Goal: Information Seeking & Learning: Find specific fact

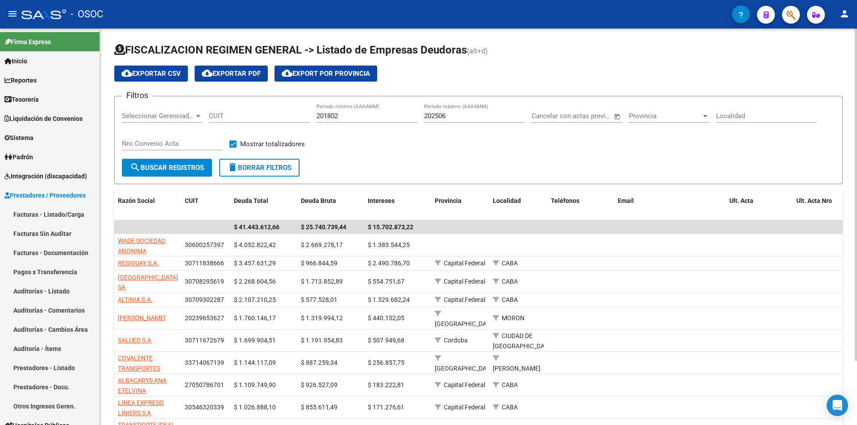
click at [499, 49] on h1 "FISCALIZACION REGIMEN GENERAL -> Listado de Empresas Deudoras (alt+d)" at bounding box center [478, 51] width 728 height 16
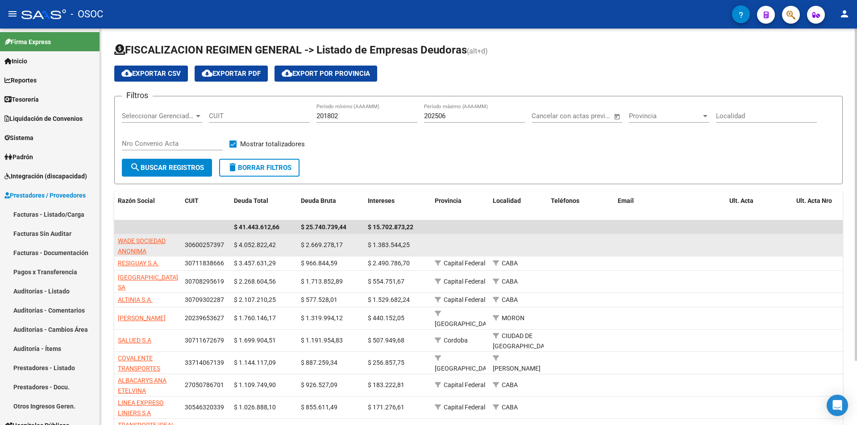
click at [403, 246] on span "$ 1.383.544,25" at bounding box center [389, 244] width 42 height 7
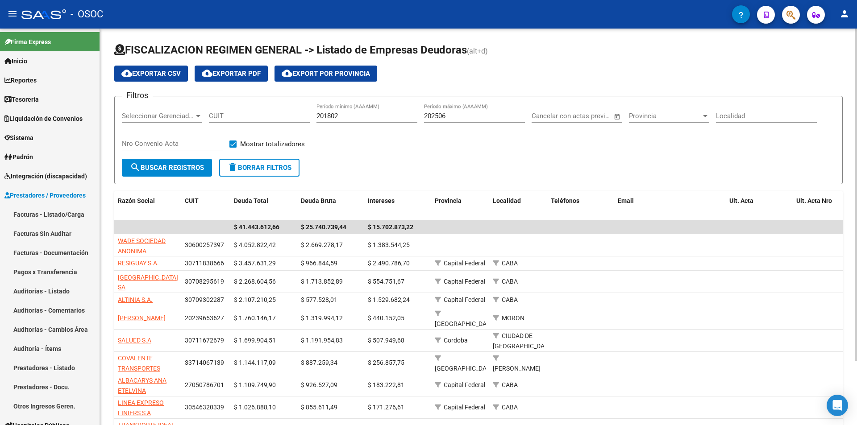
drag, startPoint x: 403, startPoint y: 246, endPoint x: 433, endPoint y: 139, distance: 111.1
click at [432, 150] on div "Filtros Seleccionar Gerenciador Seleccionar Gerenciador CUIT 201802 Período mín…" at bounding box center [478, 131] width 713 height 55
drag, startPoint x: 438, startPoint y: 114, endPoint x: 411, endPoint y: 112, distance: 27.3
click at [411, 112] on div "Filtros Seleccionar Gerenciador Seleccionar Gerenciador CUIT 201802 Período mín…" at bounding box center [478, 131] width 713 height 55
click at [419, 118] on div "Filtros Seleccionar Gerenciador Seleccionar Gerenciador CUIT 201802 Período mín…" at bounding box center [478, 131] width 713 height 55
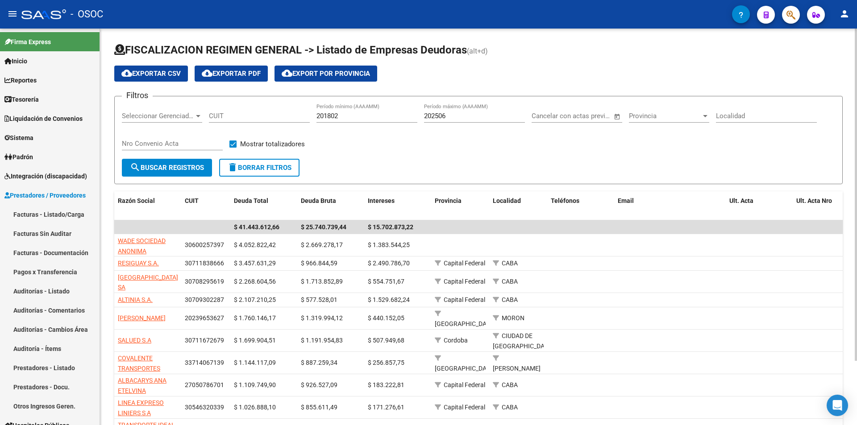
click at [466, 56] on span "FISCALIZACION REGIMEN GENERAL -> Listado de Empresas Deudoras" at bounding box center [290, 50] width 353 height 12
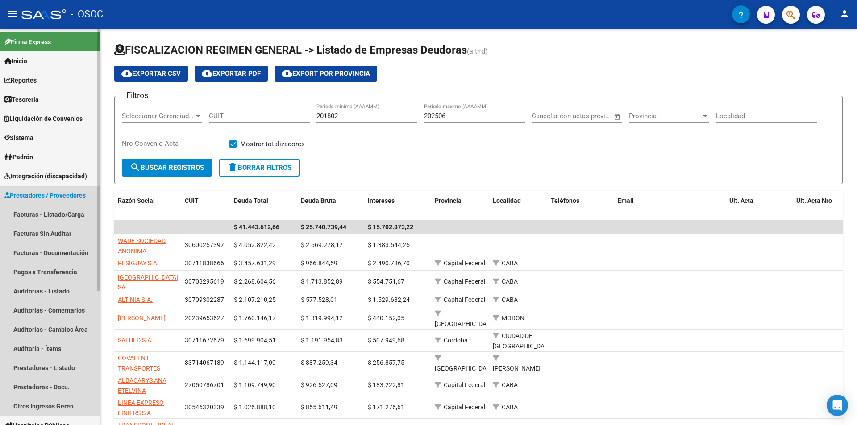
click at [82, 188] on link "Prestadores / Proveedores" at bounding box center [50, 195] width 100 height 19
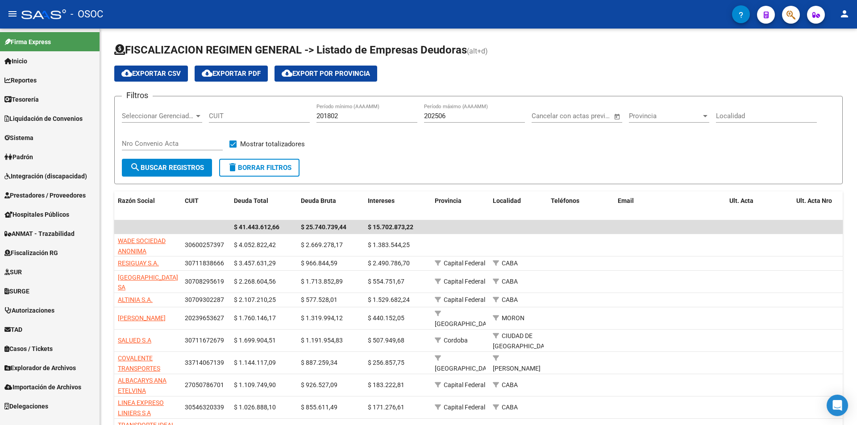
click at [70, 200] on span "Prestadores / Proveedores" at bounding box center [44, 196] width 81 height 10
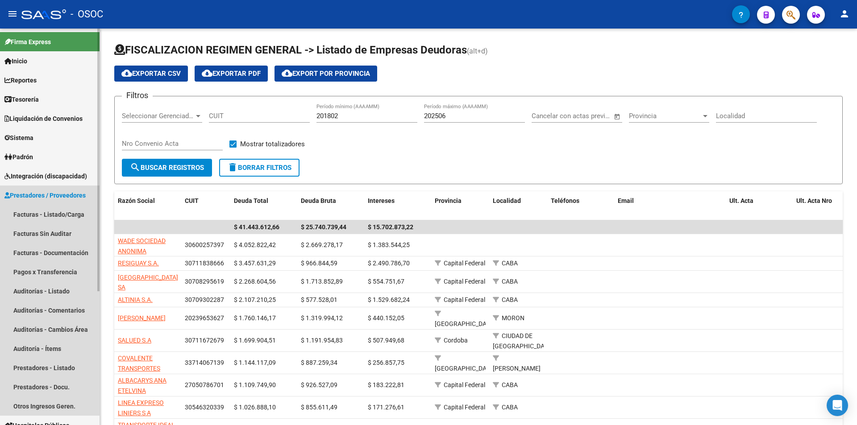
click at [69, 200] on span "Prestadores / Proveedores" at bounding box center [44, 196] width 81 height 10
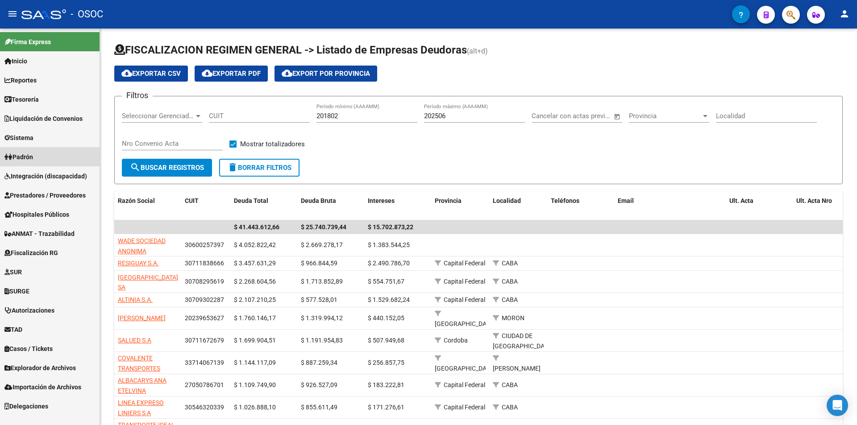
click at [63, 158] on link "Padrón" at bounding box center [50, 156] width 100 height 19
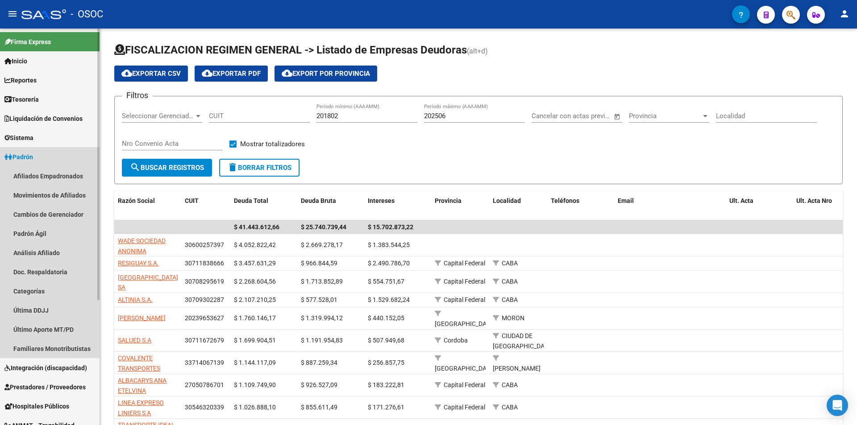
click at [63, 158] on link "Padrón" at bounding box center [50, 156] width 100 height 19
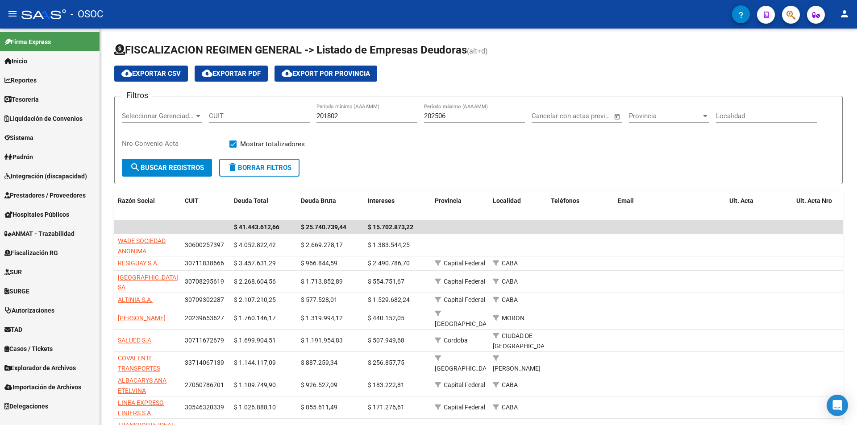
click at [76, 119] on span "Liquidación de Convenios" at bounding box center [43, 119] width 78 height 10
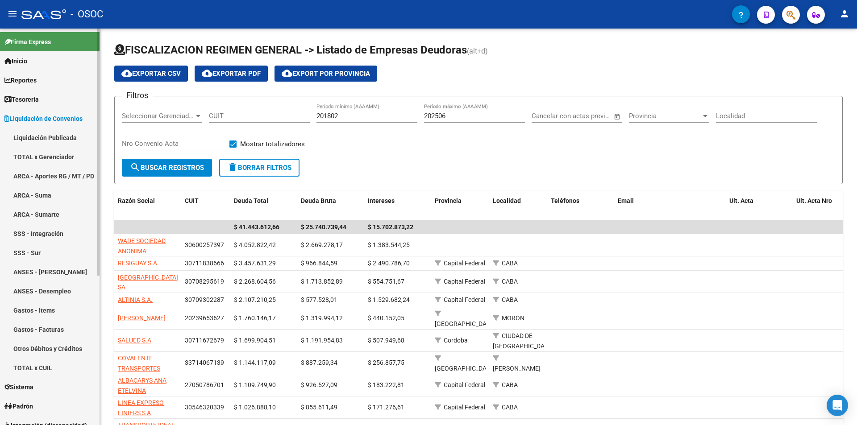
click at [71, 138] on link "Liquidación Publicada" at bounding box center [50, 137] width 100 height 19
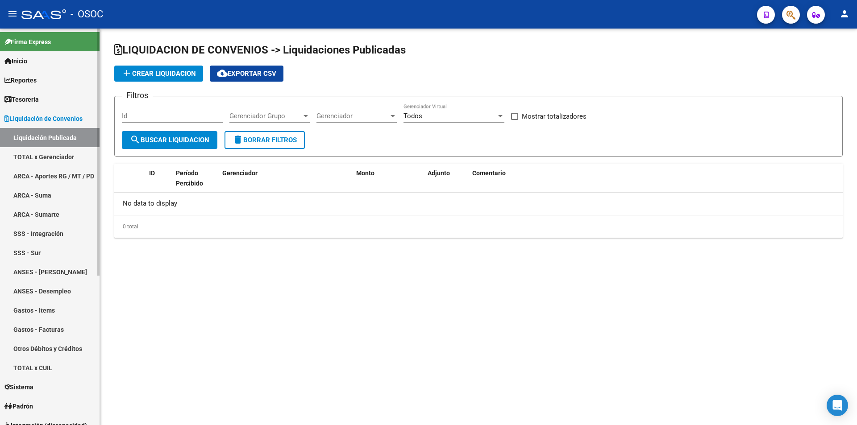
checkbox input "true"
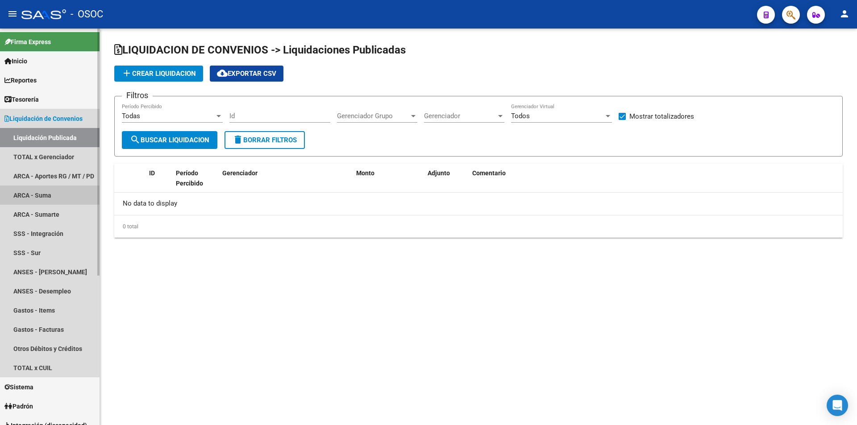
click at [63, 197] on link "ARCA - Suma" at bounding box center [50, 195] width 100 height 19
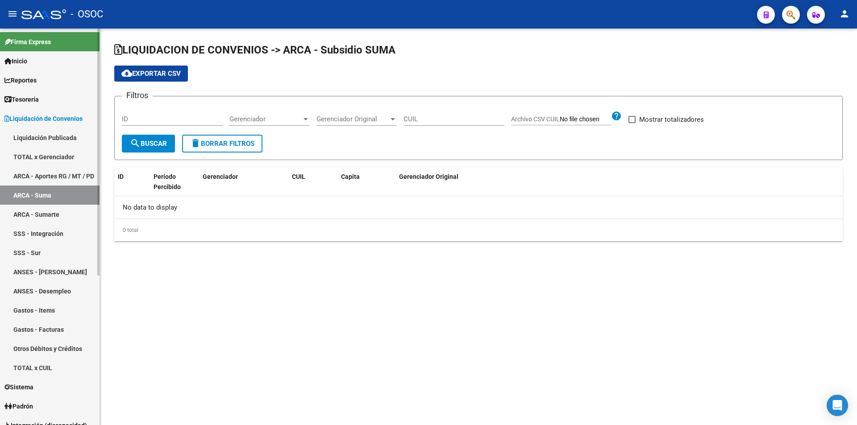
checkbox input "true"
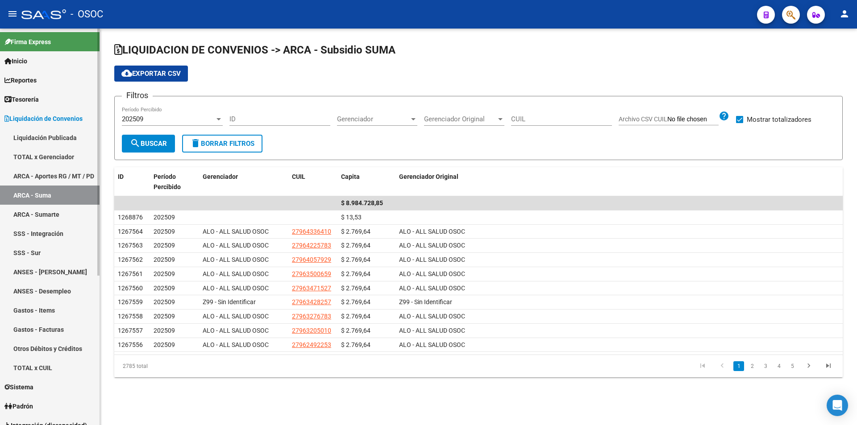
click at [66, 152] on link "TOTAL x Gerenciador" at bounding box center [50, 156] width 100 height 19
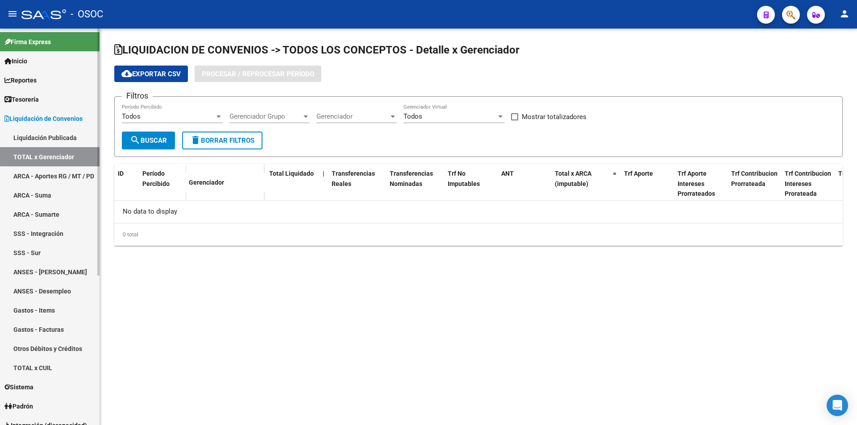
checkbox input "true"
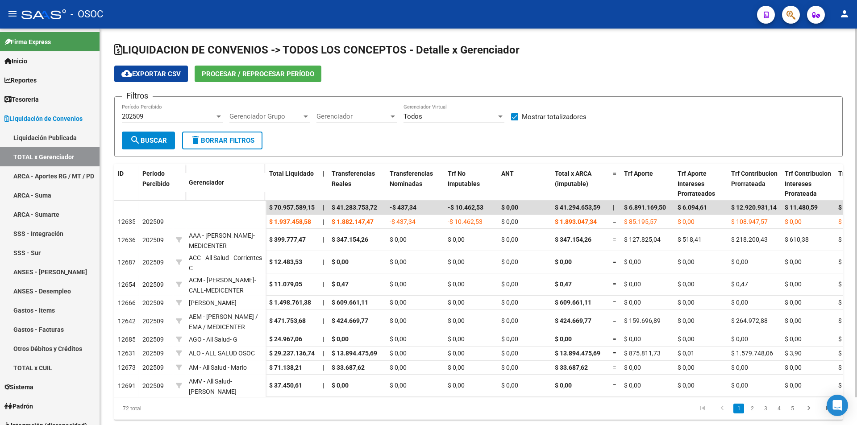
click at [193, 112] on div "202509 Período Percibido" at bounding box center [172, 113] width 101 height 19
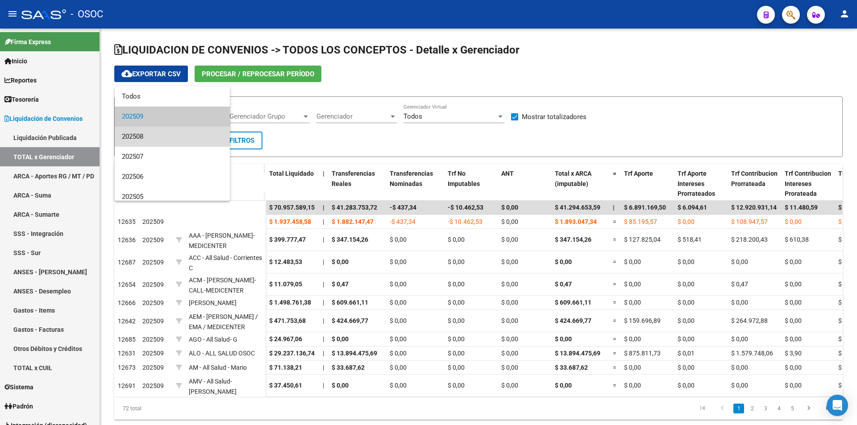
click at [178, 130] on span "202508" at bounding box center [172, 137] width 101 height 20
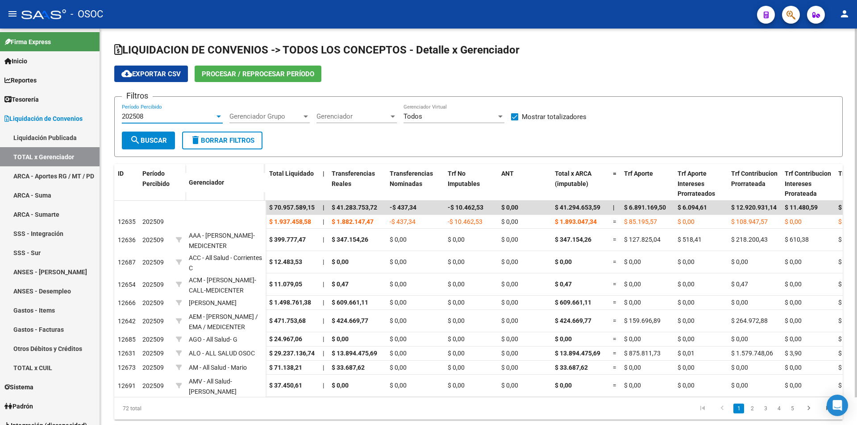
click at [152, 135] on button "search Buscar" at bounding box center [148, 141] width 53 height 18
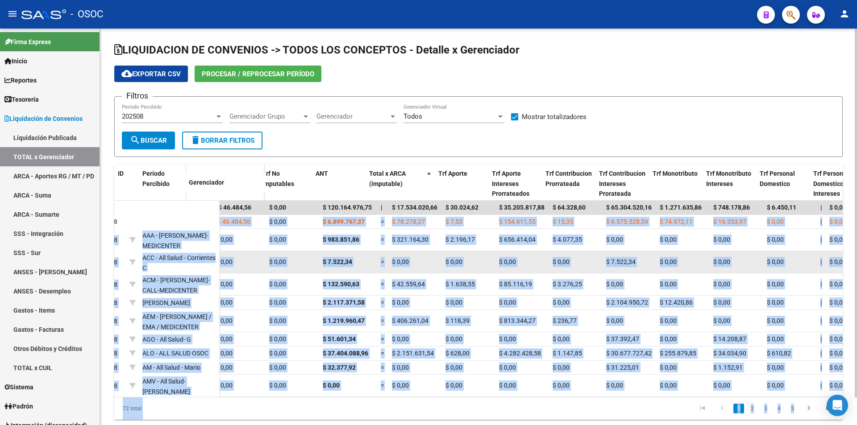
drag, startPoint x: 392, startPoint y: 218, endPoint x: 841, endPoint y: 253, distance: 450.4
click at [857, 250] on div "LIQUIDACION DE CONVENIOS -> TODOS LOS CONCEPTOS - Detalle x Gerenciador cloud_d…" at bounding box center [479, 239] width 759 height 420
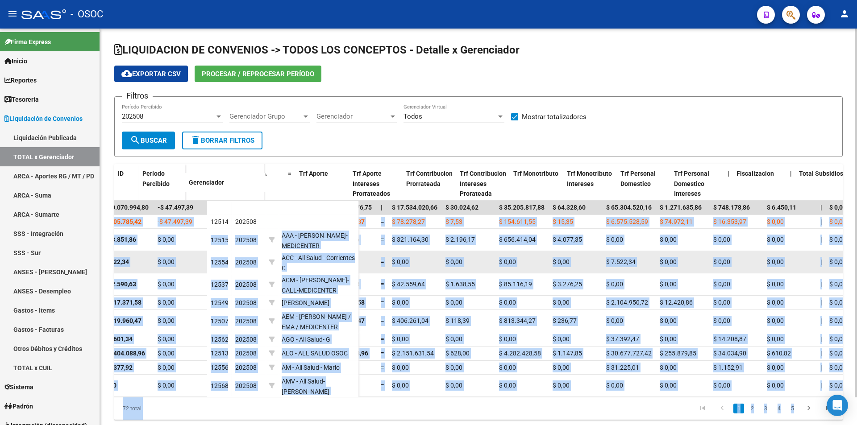
scroll to position [0, 325]
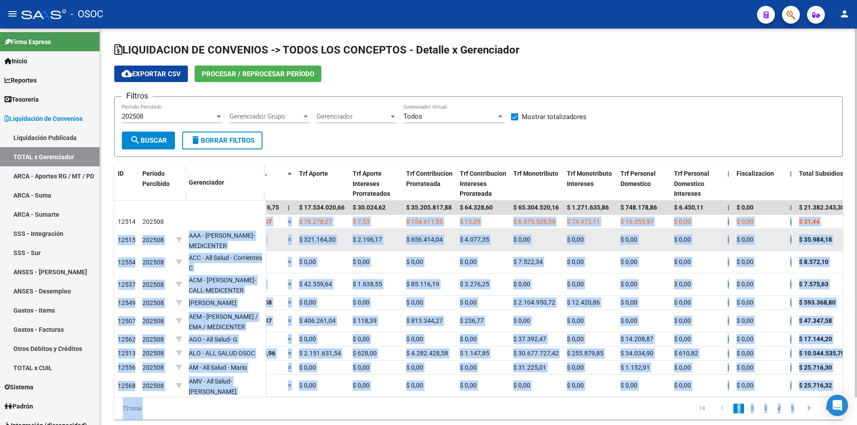
click at [698, 247] on datatable-body-cell "$ 0,00" at bounding box center [697, 240] width 54 height 22
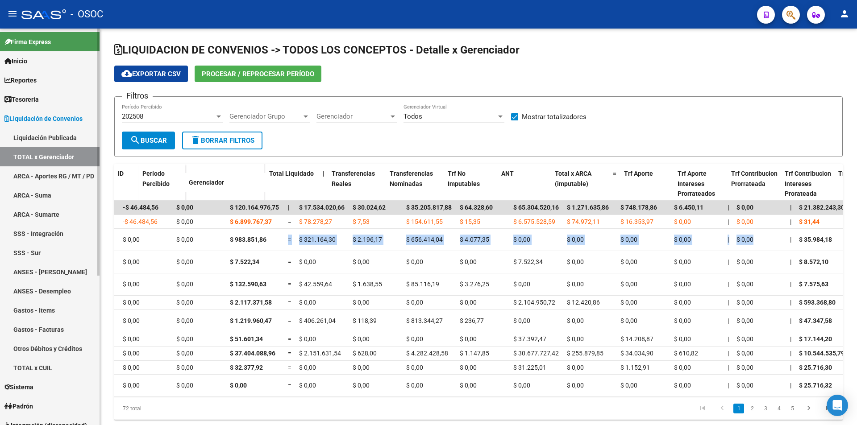
scroll to position [0, 0]
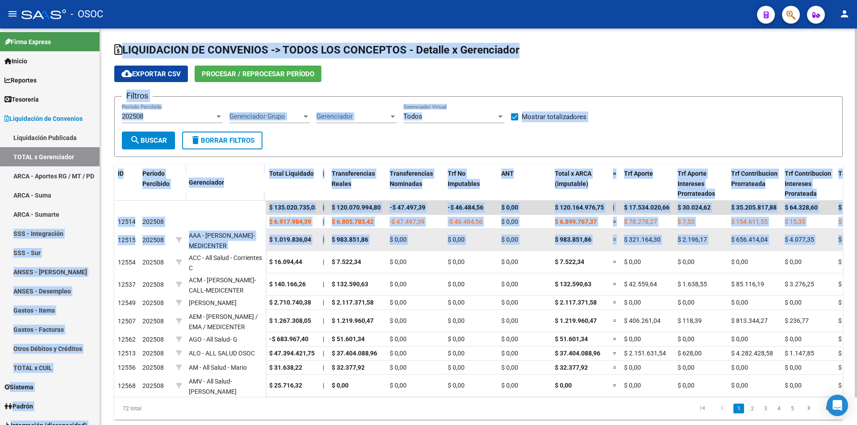
drag, startPoint x: 769, startPoint y: 236, endPoint x: 245, endPoint y: 238, distance: 524.0
click at [96, 238] on mat-sidenav-container "Firma Express Inicio Calendario SSS Instructivos Contacto OS Reportes Tablero d…" at bounding box center [428, 227] width 857 height 397
click at [310, 250] on datatable-body-cell "$ 1.019.836,04" at bounding box center [293, 240] width 54 height 22
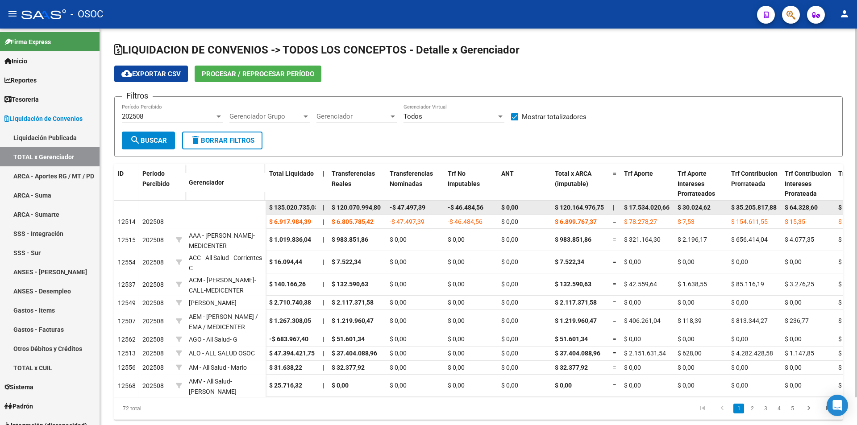
click at [318, 211] on datatable-body-cell "$ 135.020.735,03" at bounding box center [293, 208] width 54 height 14
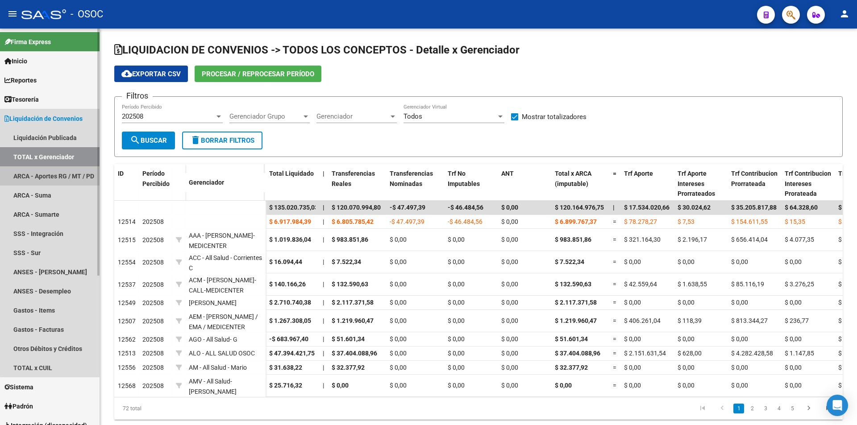
click at [50, 169] on link "ARCA - Aportes RG / MT / PD" at bounding box center [50, 175] width 100 height 19
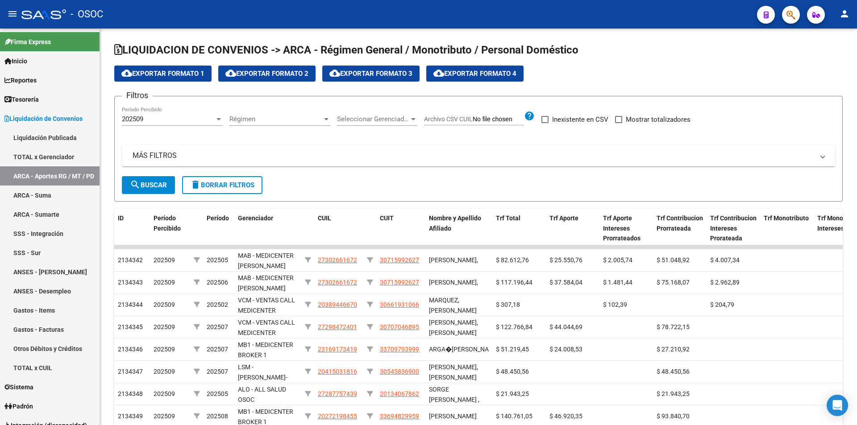
click at [196, 121] on div "202509" at bounding box center [168, 119] width 93 height 8
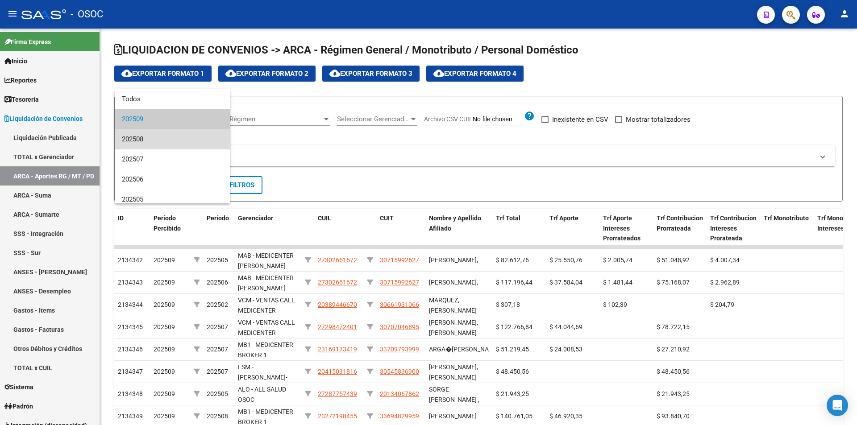
click at [191, 137] on span "202508" at bounding box center [172, 139] width 101 height 20
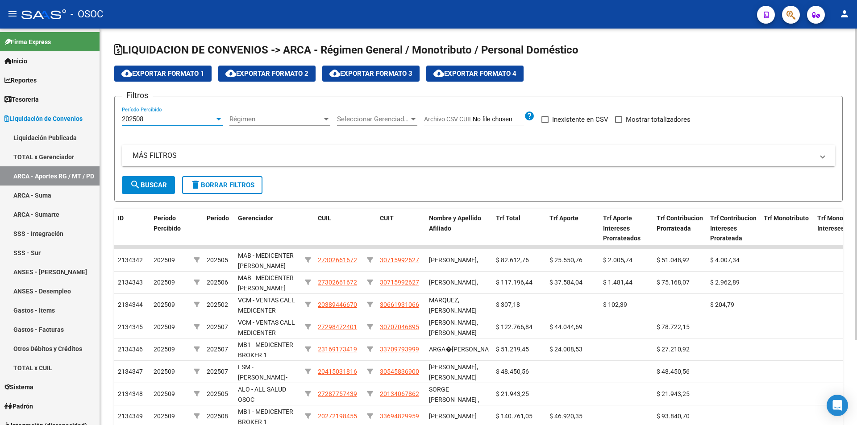
click at [163, 179] on button "search Buscar" at bounding box center [148, 185] width 53 height 18
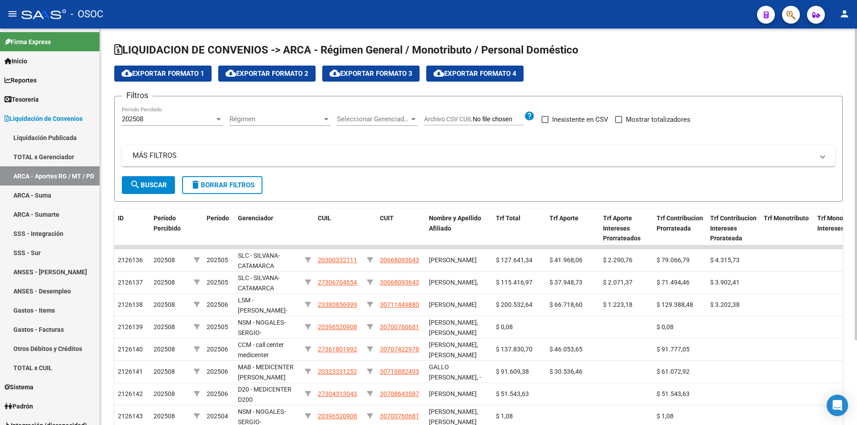
click at [257, 121] on span "Régimen" at bounding box center [275, 119] width 93 height 8
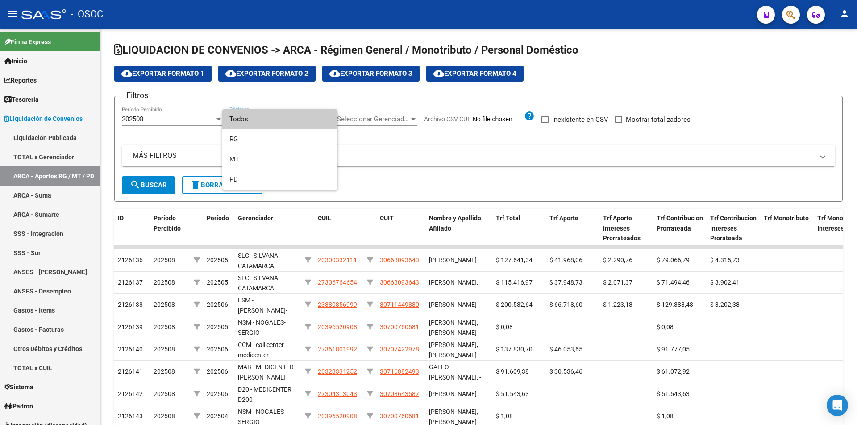
click at [419, 164] on div at bounding box center [428, 212] width 857 height 425
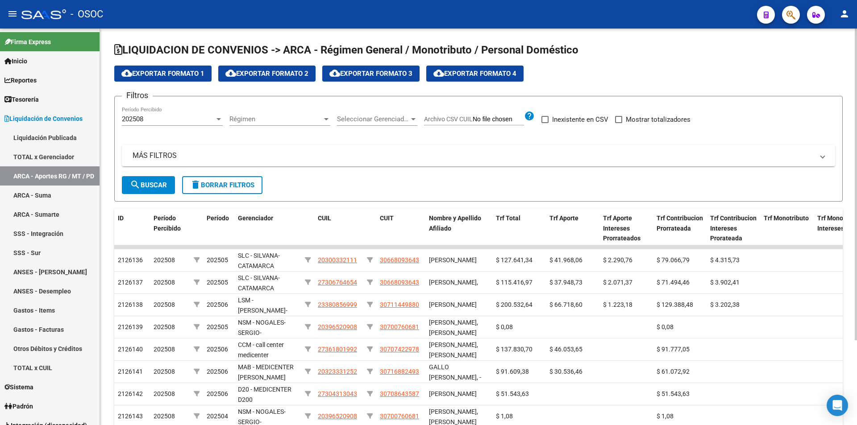
click at [393, 122] on span "Seleccionar Gerenciador" at bounding box center [373, 119] width 72 height 8
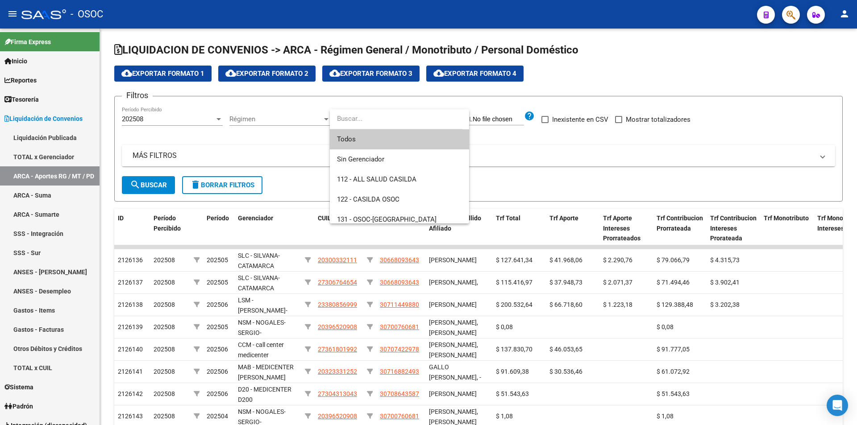
click at [381, 148] on span "Todos" at bounding box center [399, 139] width 125 height 20
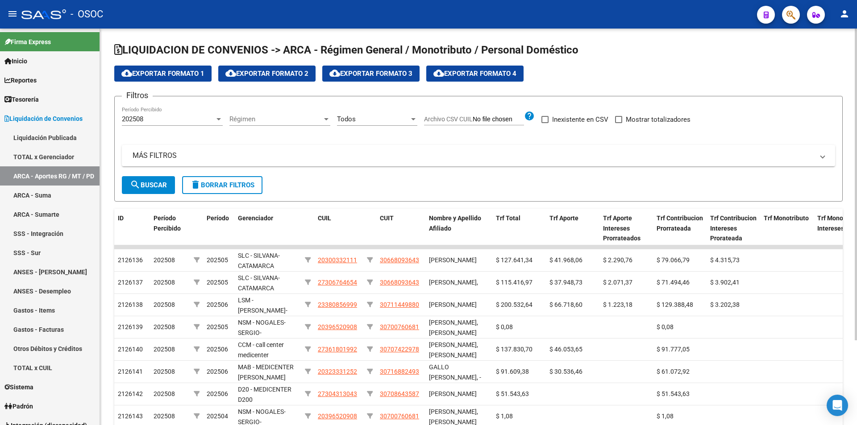
click at [383, 131] on div "Todos Seleccionar Gerenciador" at bounding box center [377, 121] width 80 height 28
click at [382, 130] on div "Todos Seleccionar Gerenciador" at bounding box center [377, 121] width 80 height 28
click at [382, 124] on div "Todos Seleccionar Gerenciador" at bounding box center [377, 116] width 80 height 19
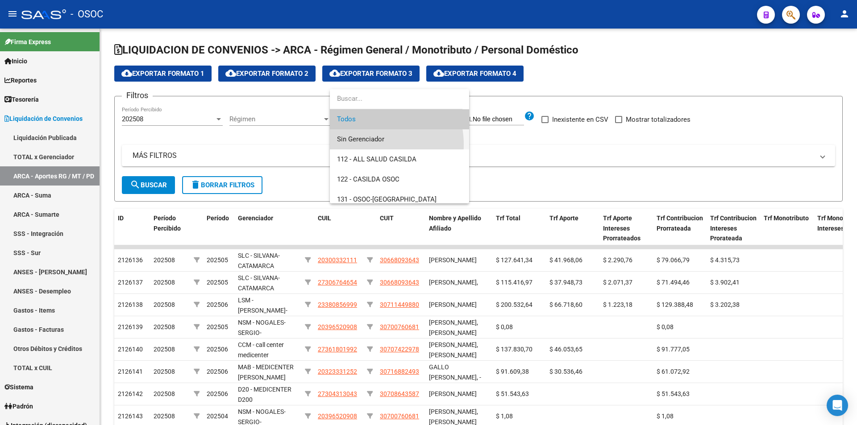
click at [369, 145] on span "Sin Gerenciador" at bounding box center [399, 139] width 125 height 20
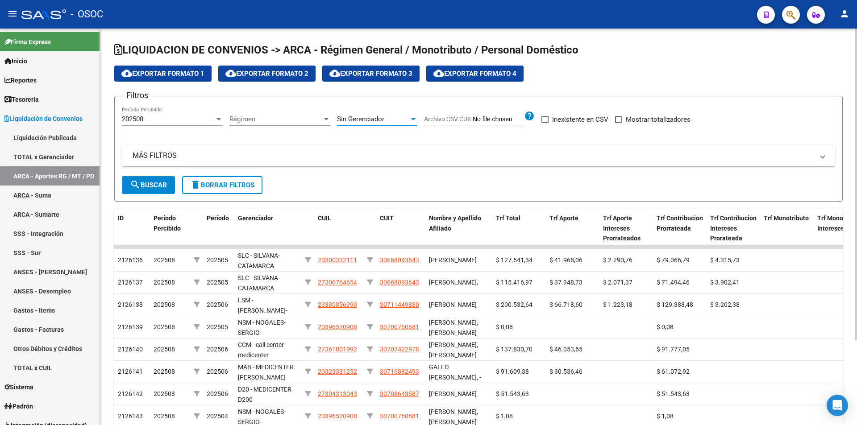
click at [156, 188] on span "search Buscar" at bounding box center [148, 185] width 37 height 8
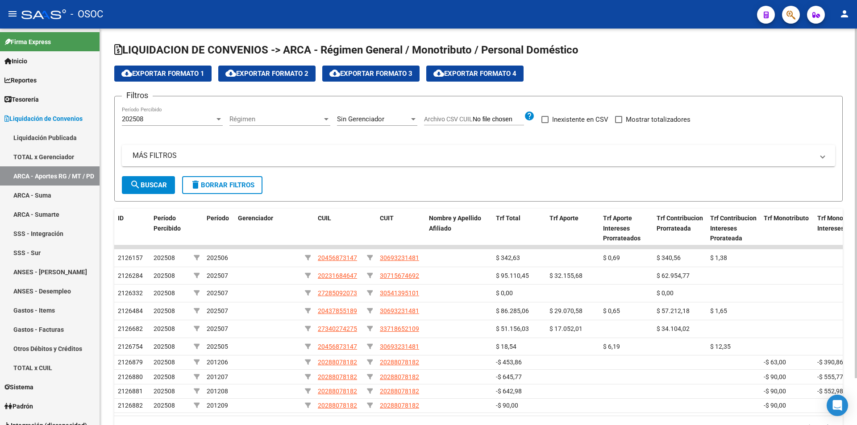
click at [235, 71] on mat-icon "cloud_download" at bounding box center [230, 73] width 11 height 11
click at [788, 14] on icon "button" at bounding box center [790, 15] width 9 height 10
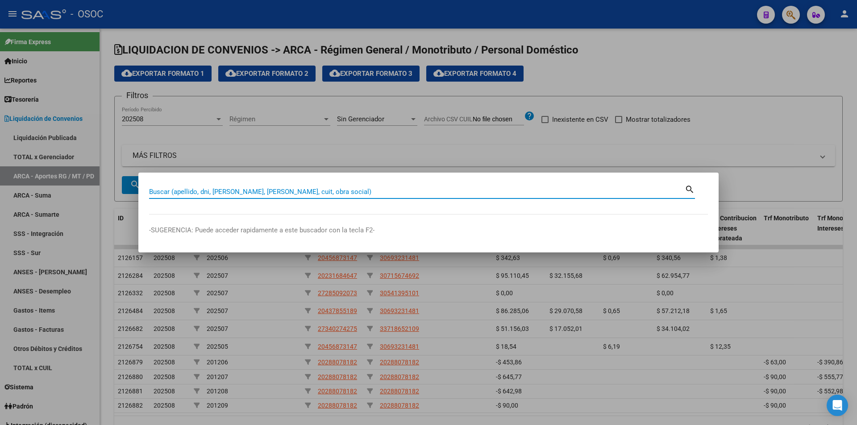
paste input "20081512052"
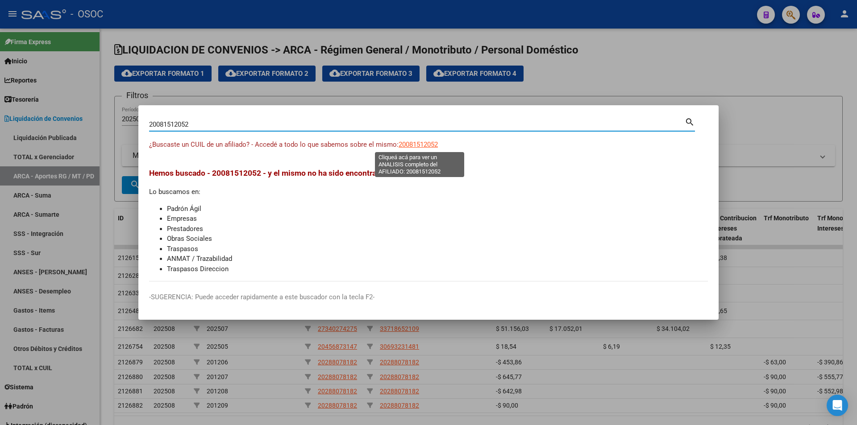
click at [415, 148] on span "20081512052" at bounding box center [418, 145] width 39 height 8
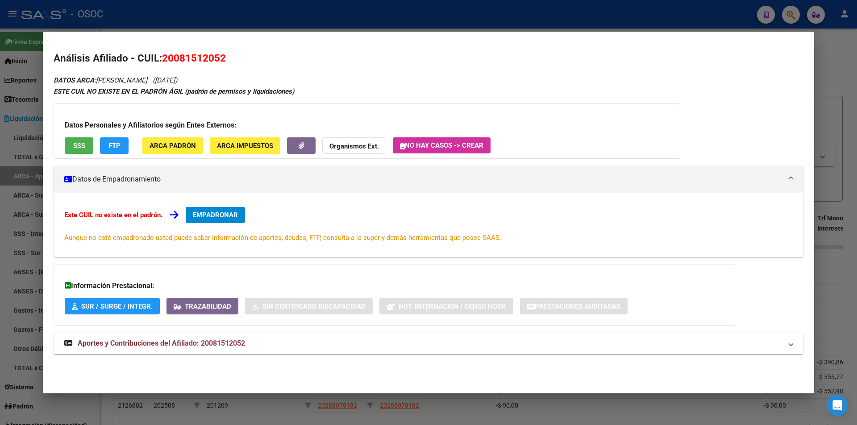
click at [226, 330] on div "DATOS ARCA: [PERSON_NAME] ([DATE]) ESTE CUIL NO EXISTE EN EL PADRÓN ÁGIL (padró…" at bounding box center [429, 220] width 750 height 290
click at [217, 339] on mat-expansion-panel-header "Aportes y Contribuciones del Afiliado: 20081512052" at bounding box center [429, 343] width 750 height 21
click at [121, 150] on button "FTP" at bounding box center [114, 145] width 29 height 17
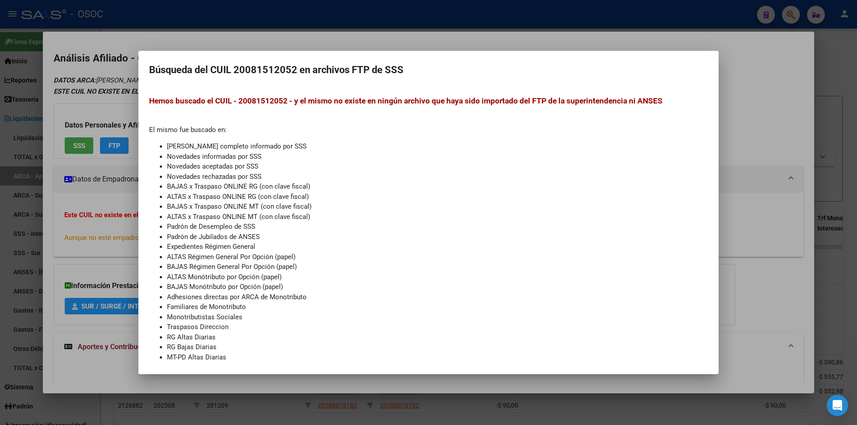
click at [719, 184] on div at bounding box center [428, 212] width 857 height 425
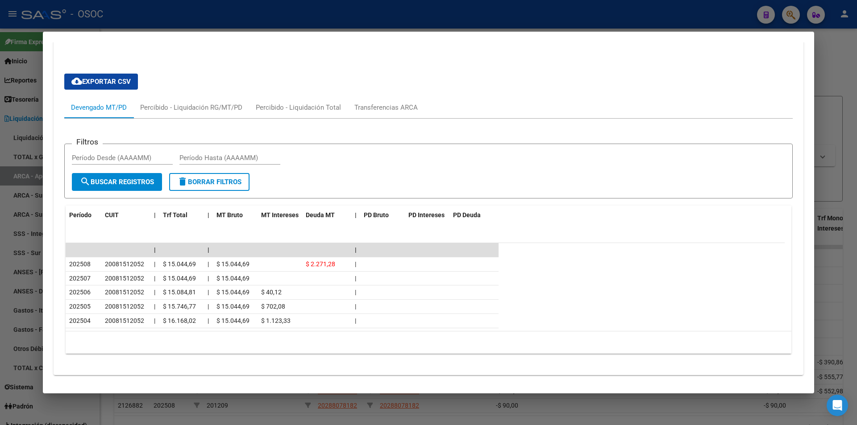
scroll to position [322, 0]
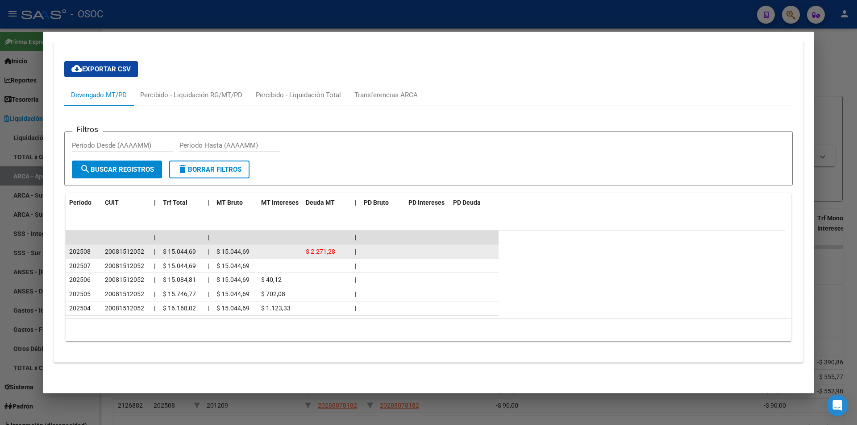
click at [310, 254] on span "$ 2.271,28" at bounding box center [320, 251] width 29 height 7
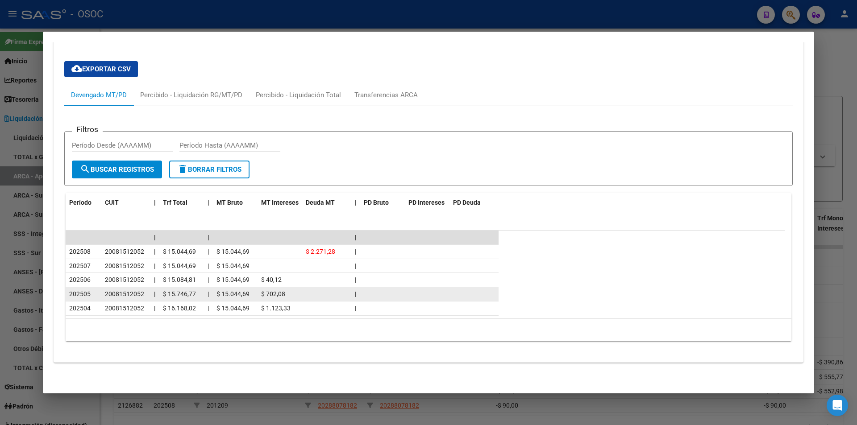
click at [265, 293] on span "$ 702,08" at bounding box center [273, 294] width 24 height 7
click at [244, 295] on span "$ 15.044,69" at bounding box center [232, 294] width 33 height 7
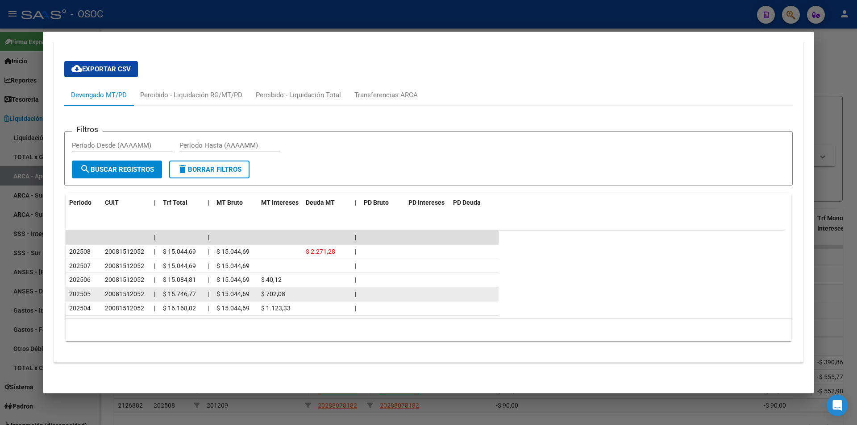
click at [244, 295] on span "$ 15.044,69" at bounding box center [232, 294] width 33 height 7
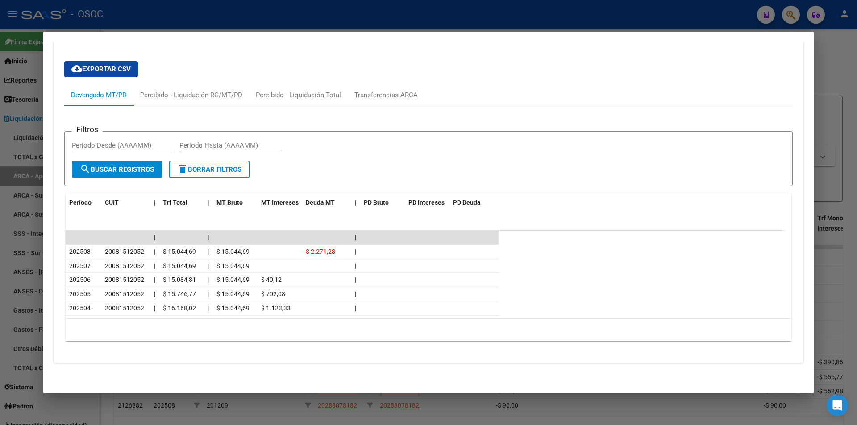
click at [219, 221] on datatable-header "Período CUIT | Trf Total | MT Bruto MT Intereses Deuda MT | PD Bruto PD Interes…" at bounding box center [425, 211] width 719 height 37
click at [190, 241] on datatable-body-cell at bounding box center [181, 238] width 45 height 14
click at [188, 243] on datatable-body-cell at bounding box center [181, 238] width 45 height 14
click at [172, 251] on span "$ 15.044,69" at bounding box center [179, 251] width 33 height 7
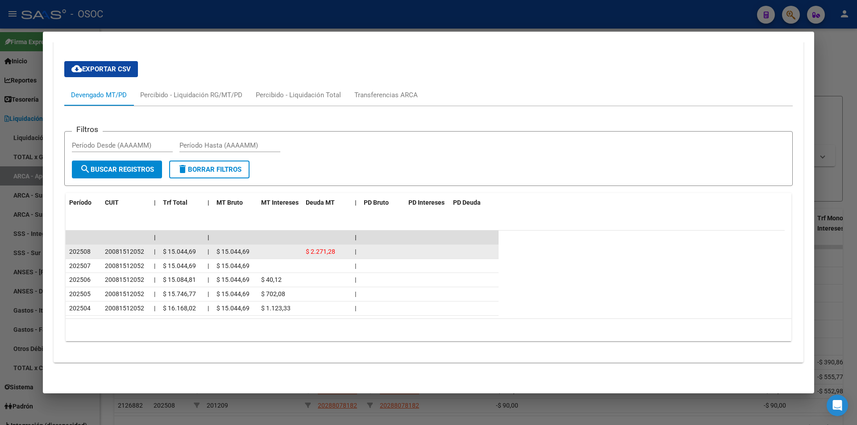
click at [172, 251] on span "$ 15.044,69" at bounding box center [179, 251] width 33 height 7
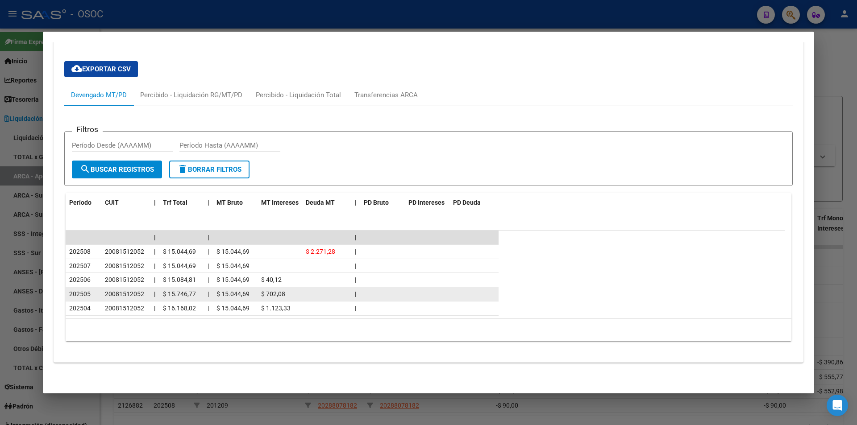
click at [205, 290] on datatable-body-cell "|" at bounding box center [208, 294] width 9 height 14
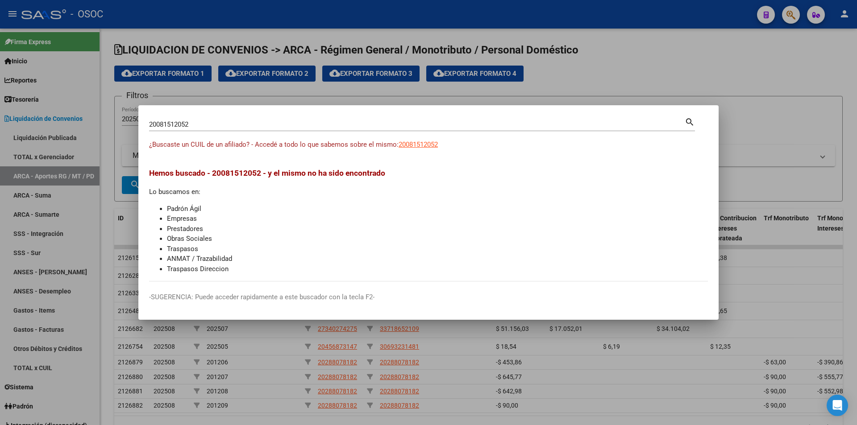
click at [295, 122] on input "20081512052" at bounding box center [417, 125] width 536 height 8
click at [296, 123] on input "20081512052" at bounding box center [417, 125] width 536 height 8
paste input "133476033"
type input "20133476033"
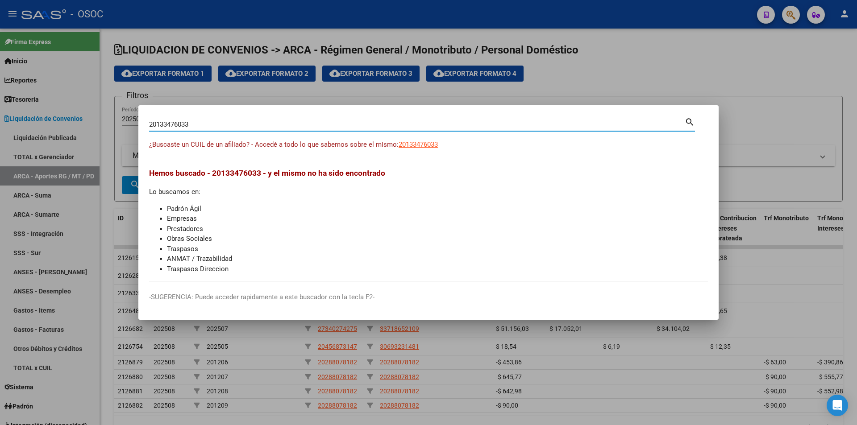
click at [430, 151] on div "¿Buscaste un CUIL de un afiliado? - Accedé a todo lo que sabemos sobre el mismo…" at bounding box center [428, 150] width 559 height 20
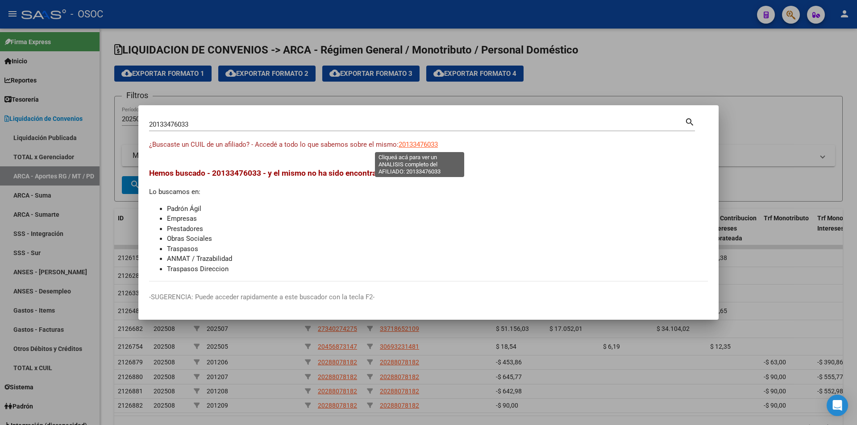
click at [434, 147] on span "20133476033" at bounding box center [418, 145] width 39 height 8
type textarea "20133476033"
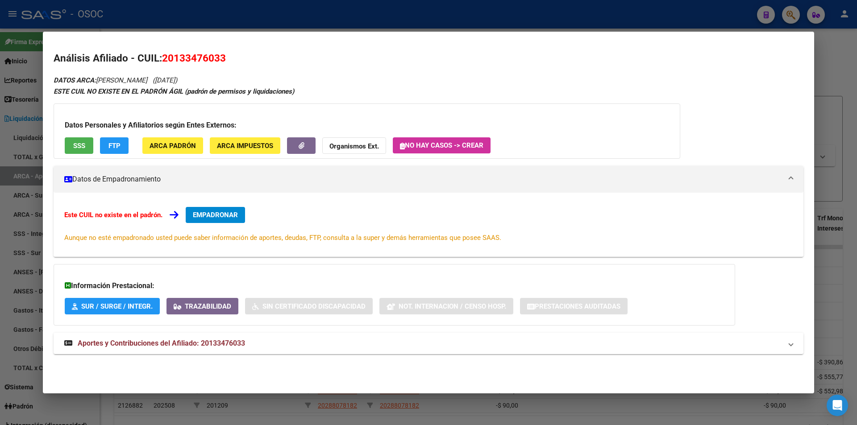
click at [111, 135] on div "Datos Personales y Afiliatorios según Entes Externos: SSS FTP ARCA Padrón ARCA …" at bounding box center [367, 131] width 627 height 55
click at [115, 143] on span "FTP" at bounding box center [114, 146] width 12 height 8
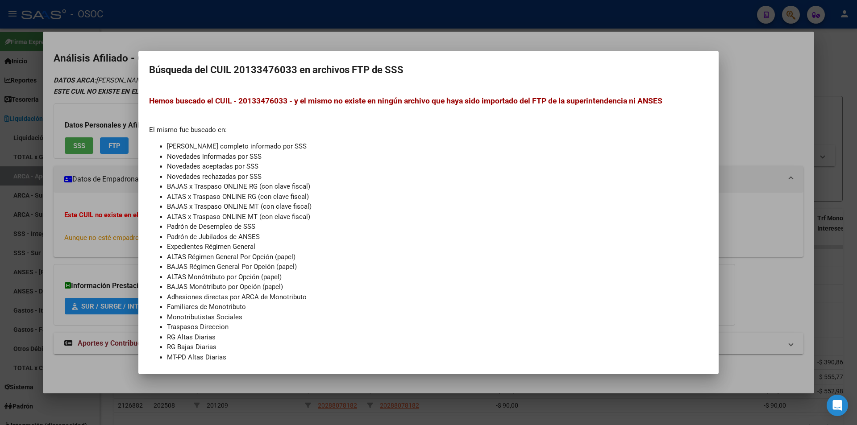
click at [761, 232] on div at bounding box center [428, 212] width 857 height 425
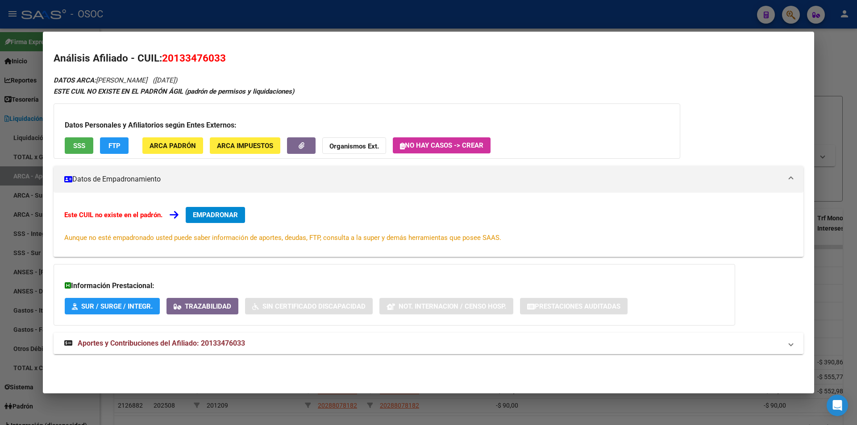
click at [293, 340] on mat-panel-title "Aportes y Contribuciones del Afiliado: 20133476033" at bounding box center [423, 343] width 718 height 11
click at [269, 333] on div "DATOS ARCA: [PERSON_NAME] ([DATE]) ESTE CUIL NO EXISTE EN EL PADRÓN ÁGIL (padró…" at bounding box center [429, 220] width 750 height 290
click at [266, 343] on mat-panel-title "Aportes y Contribuciones del Afiliado: 20133476033" at bounding box center [423, 343] width 718 height 11
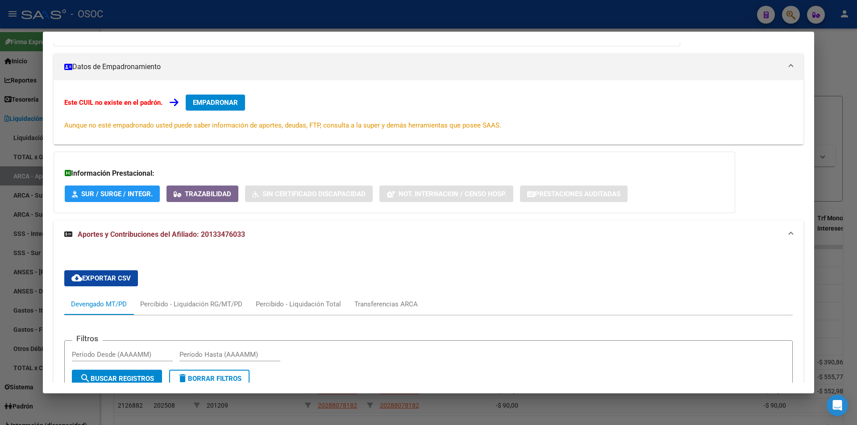
scroll to position [0, 0]
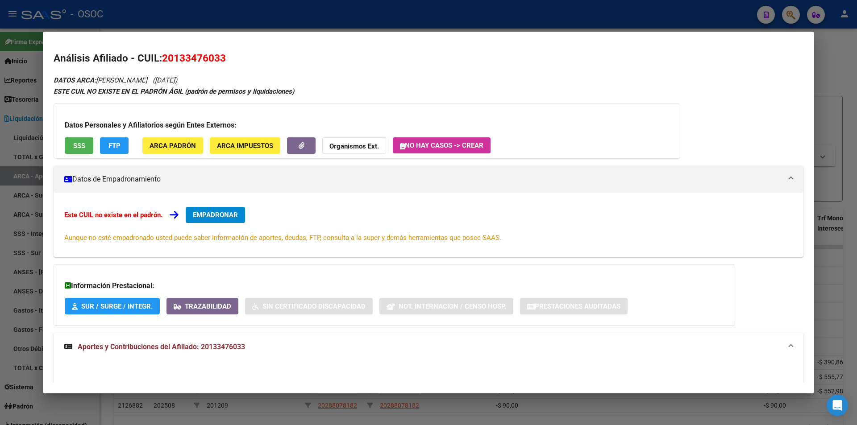
click at [56, 135] on div "Datos Personales y Afiliatorios según Entes Externos: SSS FTP ARCA Padrón ARCA …" at bounding box center [367, 131] width 627 height 55
click at [75, 145] on span "SSS" at bounding box center [79, 146] width 12 height 8
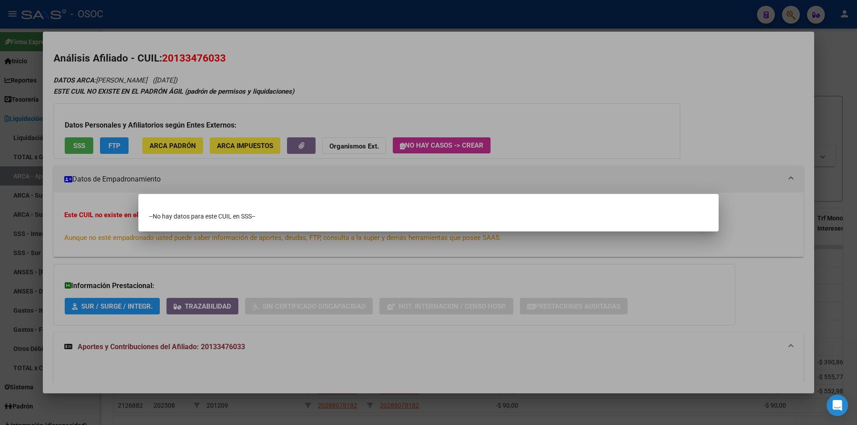
click at [424, 328] on div at bounding box center [428, 212] width 857 height 425
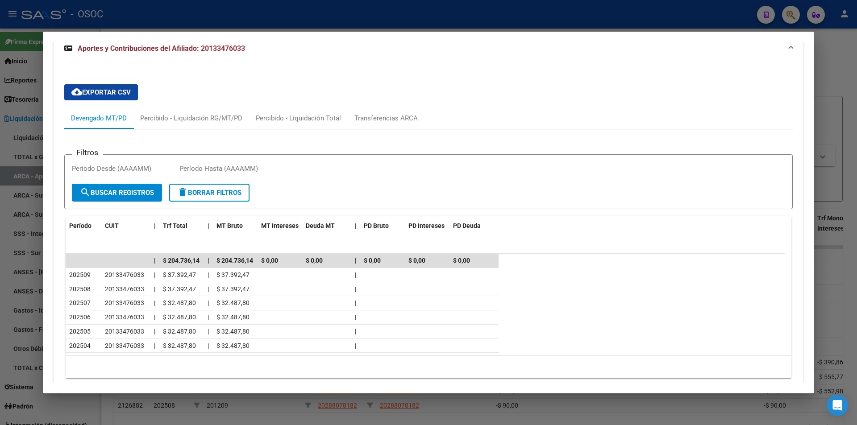
scroll to position [336, 0]
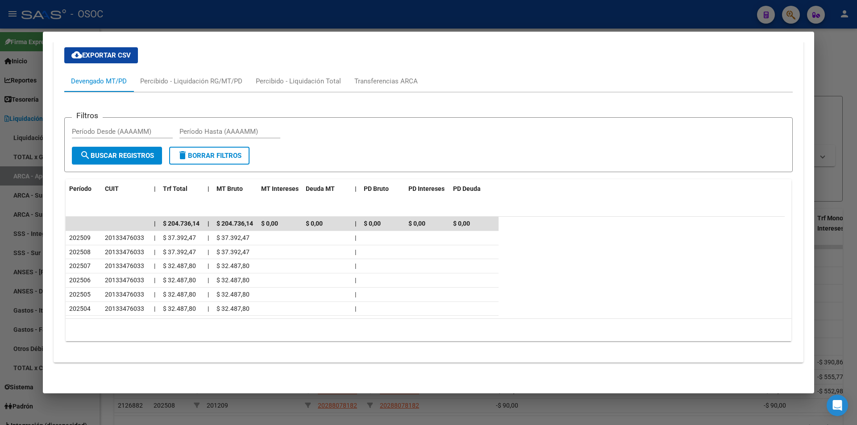
click at [479, 25] on div at bounding box center [428, 212] width 857 height 425
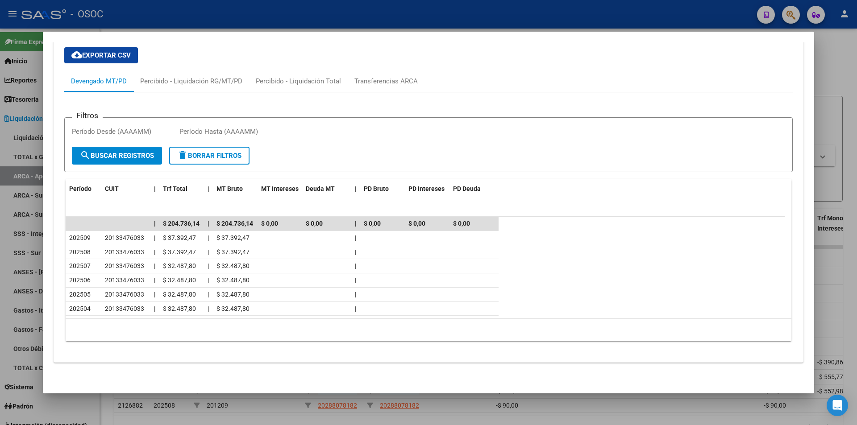
click at [479, 25] on div at bounding box center [428, 212] width 857 height 425
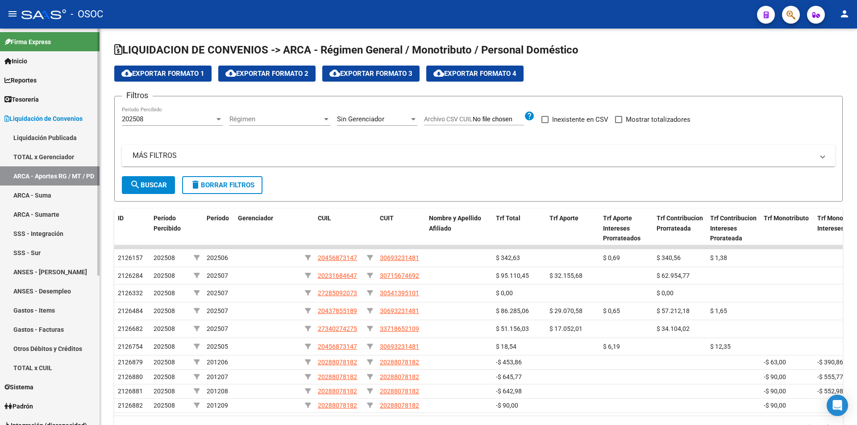
click at [62, 189] on link "ARCA - Suma" at bounding box center [50, 195] width 100 height 19
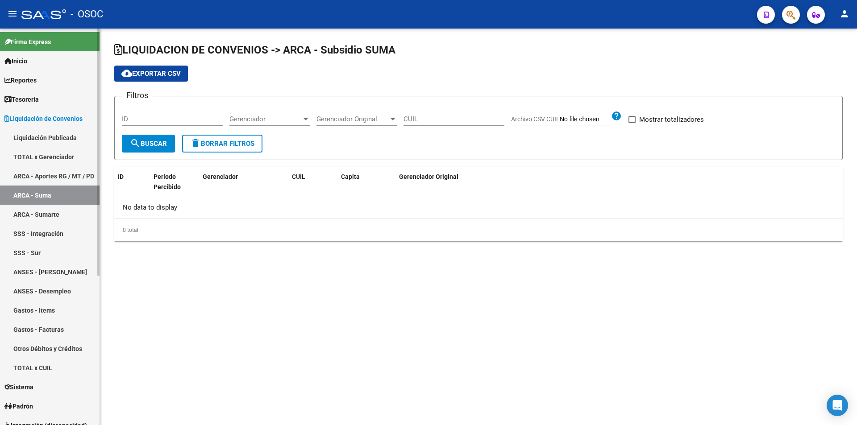
checkbox input "true"
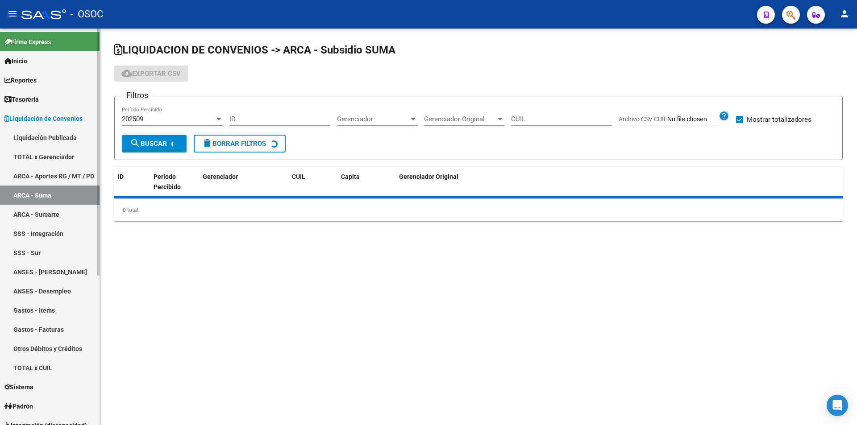
click at [54, 284] on link "ANSES - Desempleo" at bounding box center [50, 291] width 100 height 19
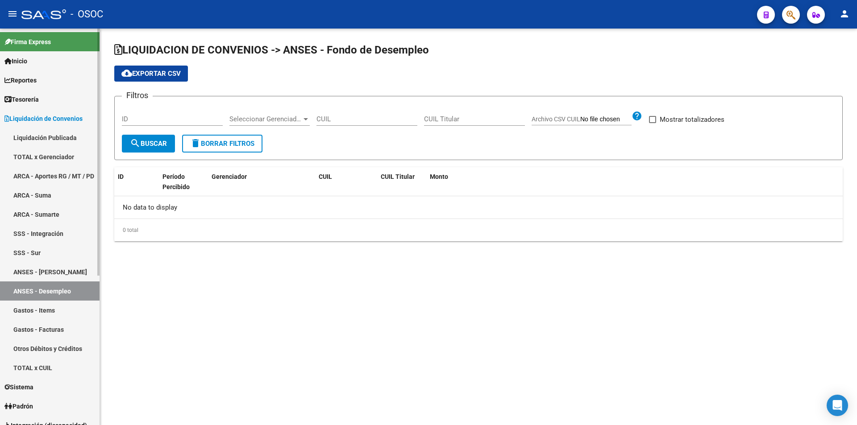
checkbox input "true"
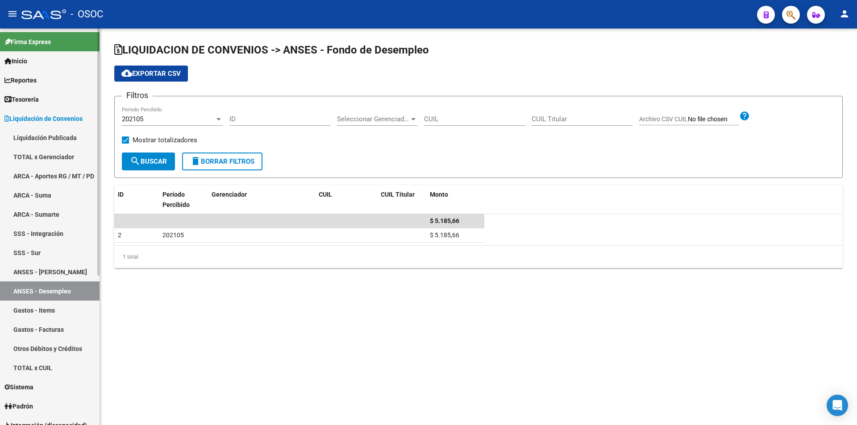
click at [67, 303] on link "Gastos - Items" at bounding box center [50, 310] width 100 height 19
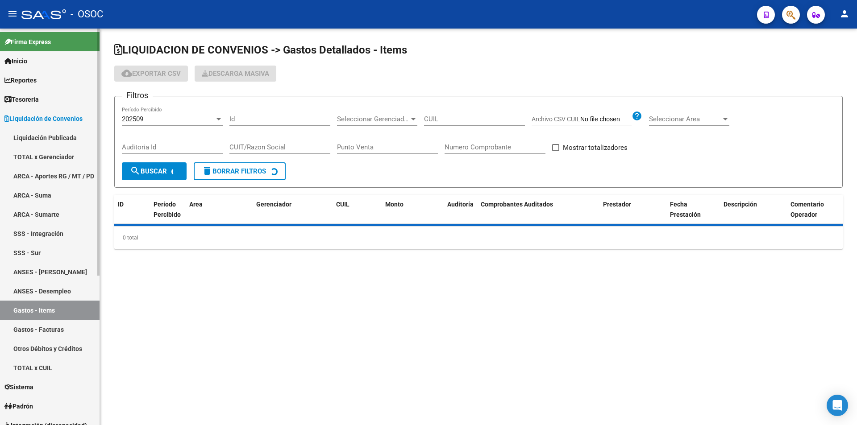
click at [73, 299] on link "ANSES - Desempleo" at bounding box center [50, 291] width 100 height 19
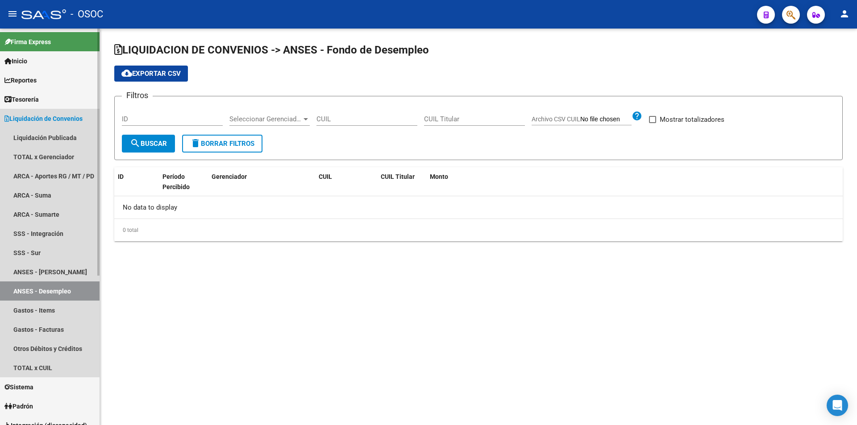
click at [75, 293] on link "ANSES - Desempleo" at bounding box center [50, 291] width 100 height 19
checkbox input "true"
click at [75, 293] on link "ANSES - Desempleo" at bounding box center [50, 291] width 100 height 19
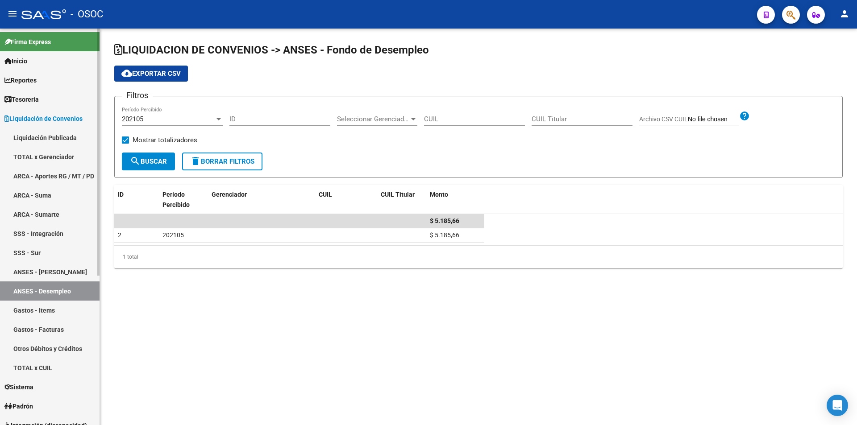
click at [67, 330] on link "Gastos - Facturas" at bounding box center [50, 329] width 100 height 19
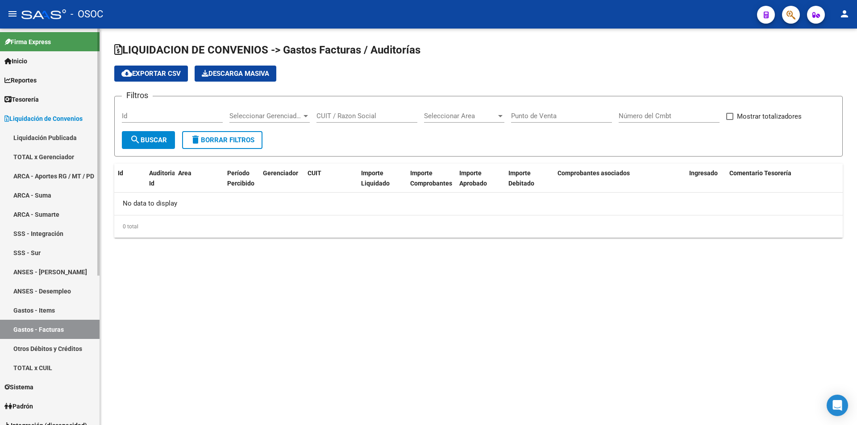
checkbox input "true"
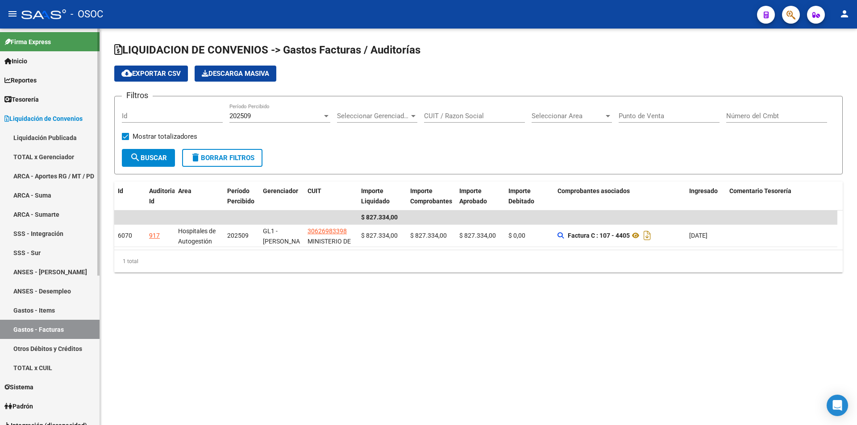
click at [60, 354] on link "Otros Débitos y Créditos" at bounding box center [50, 348] width 100 height 19
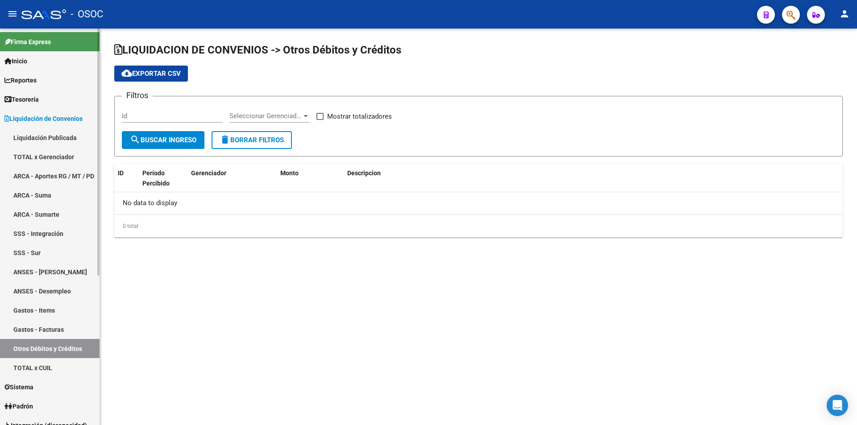
checkbox input "true"
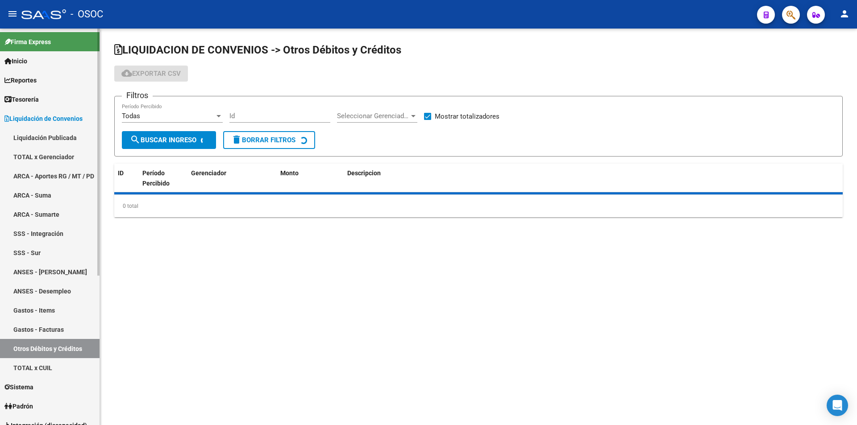
click at [67, 342] on link "Otros Débitos y Créditos" at bounding box center [50, 348] width 100 height 19
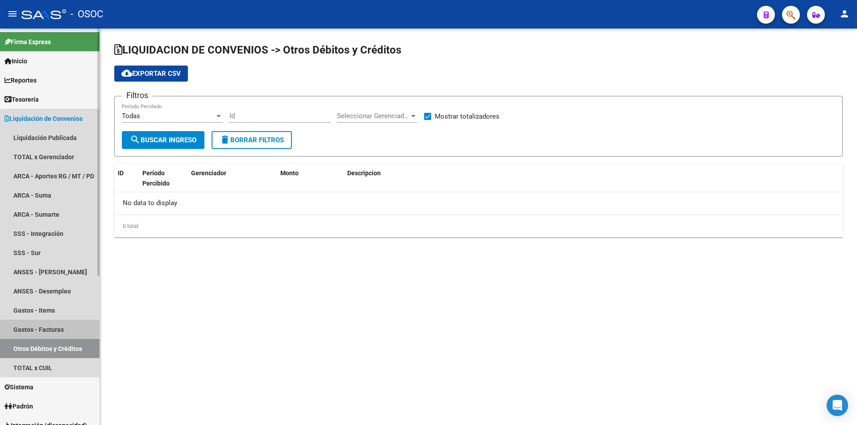
click at [71, 334] on link "Gastos - Facturas" at bounding box center [50, 329] width 100 height 19
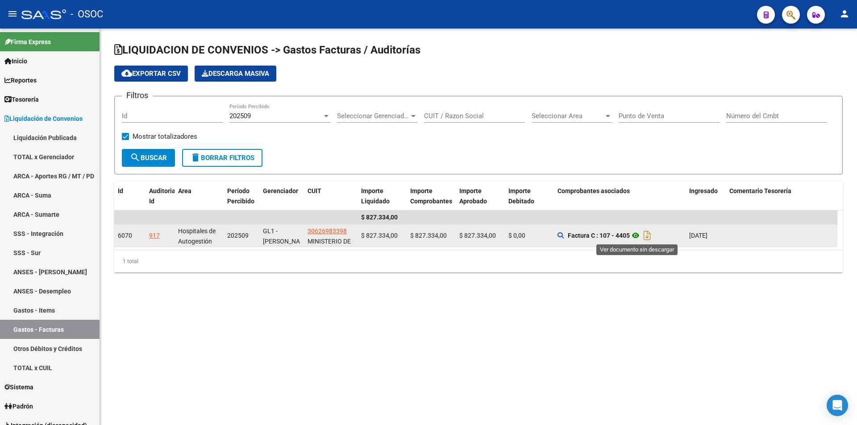
click at [636, 236] on icon at bounding box center [636, 235] width 12 height 11
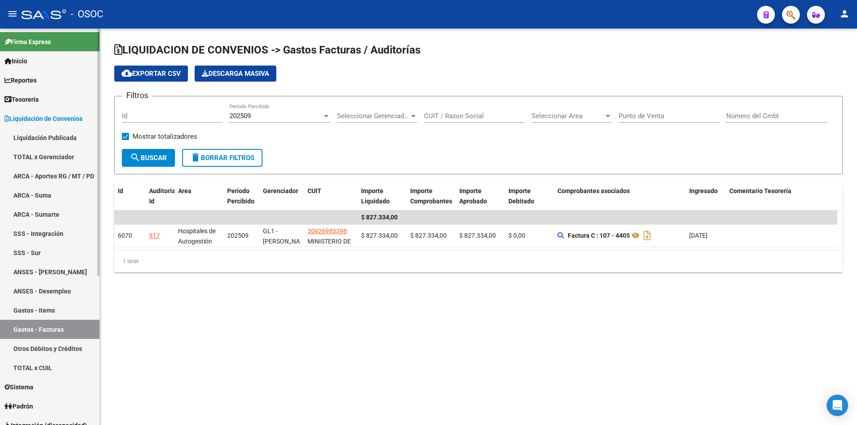
click at [67, 356] on link "Otros Débitos y Créditos" at bounding box center [50, 348] width 100 height 19
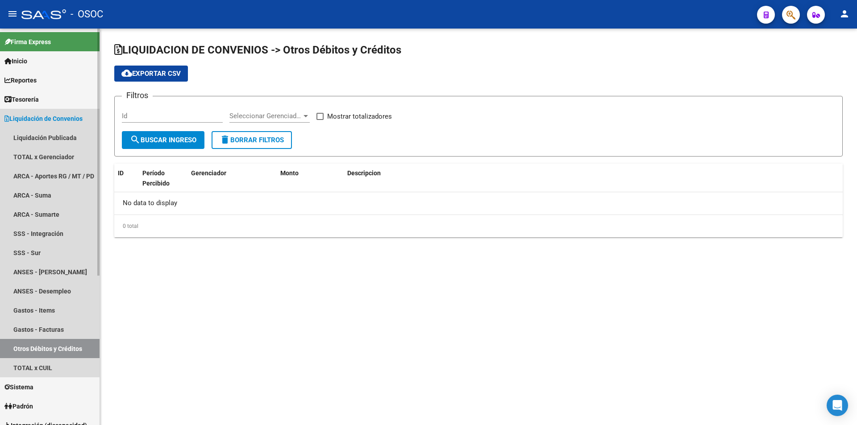
checkbox input "true"
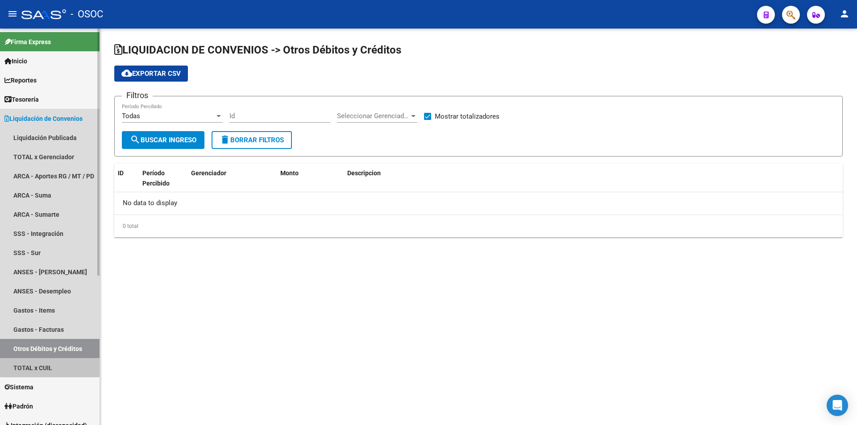
click at [61, 364] on link "TOTAL x CUIL" at bounding box center [50, 367] width 100 height 19
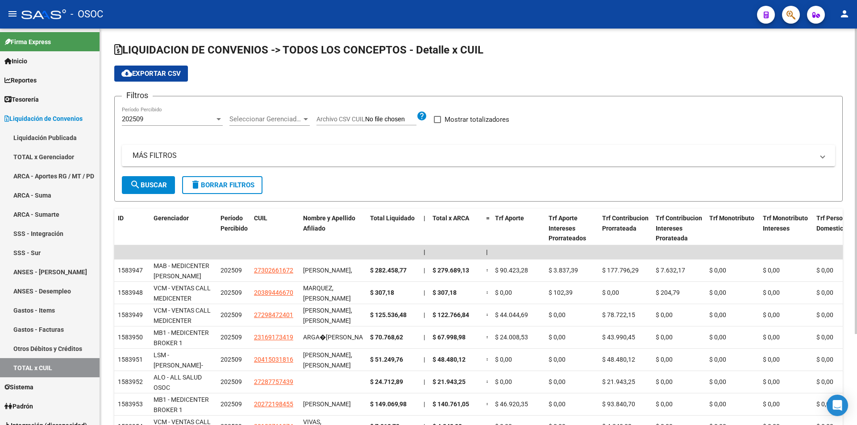
click at [186, 114] on div "202509 Período Percibido" at bounding box center [172, 116] width 101 height 19
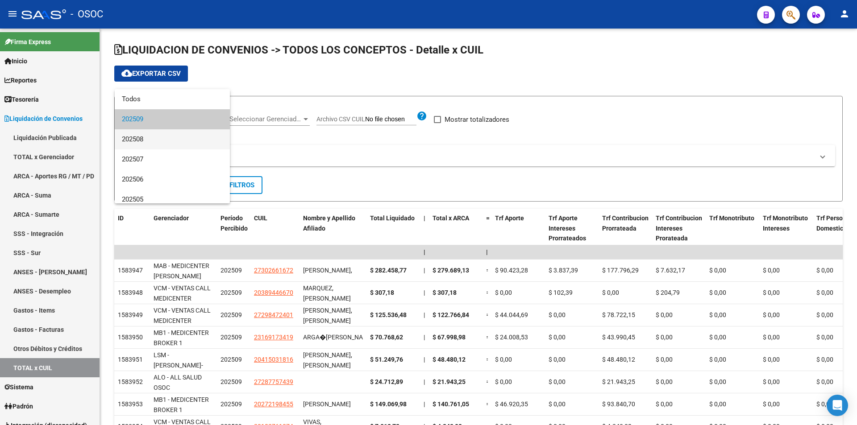
click at [179, 140] on span "202508" at bounding box center [172, 139] width 101 height 20
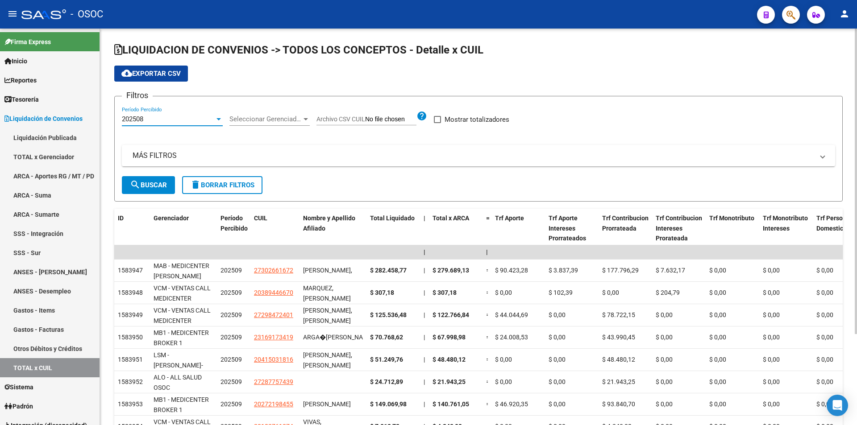
click at [268, 111] on div "Seleccionar Gerenciador Seleccionar Gerenciador" at bounding box center [269, 116] width 80 height 19
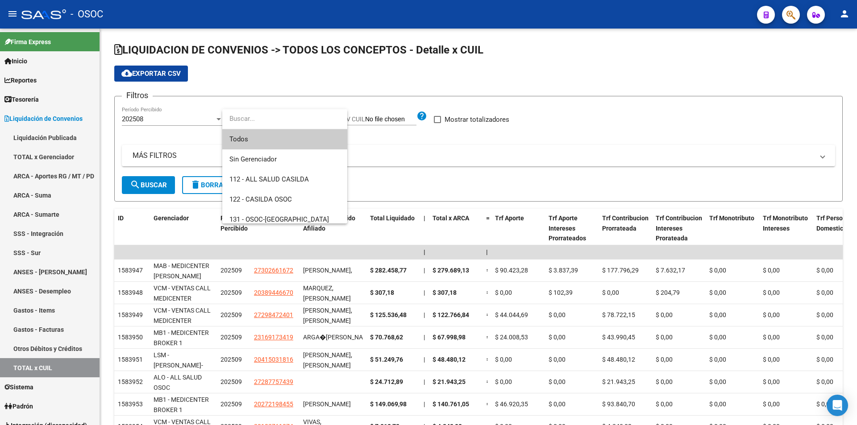
click at [272, 118] on input "dropdown search" at bounding box center [284, 119] width 125 height 20
click at [273, 118] on input "dropdown search" at bounding box center [288, 119] width 133 height 20
click at [262, 156] on span "Sin Gerenciador" at bounding box center [252, 159] width 47 height 8
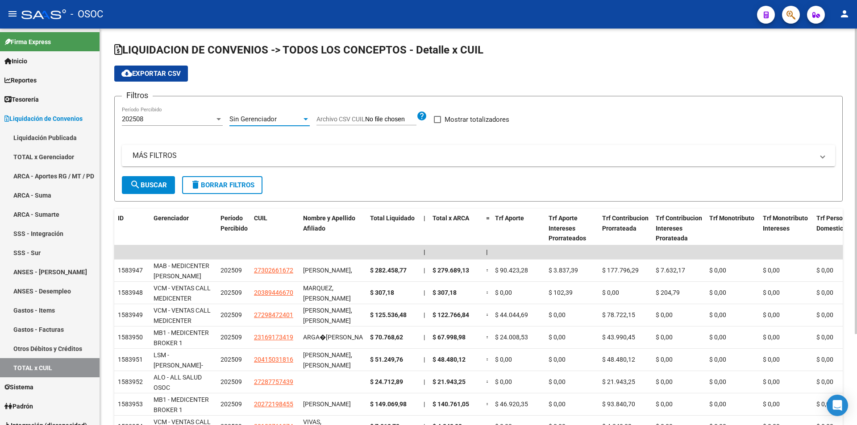
click at [118, 185] on form "Filtros 202508 Período Percibido Sin Gerenciador Seleccionar Gerenciador Archiv…" at bounding box center [478, 149] width 728 height 106
click at [141, 188] on span "search Buscar" at bounding box center [148, 185] width 37 height 8
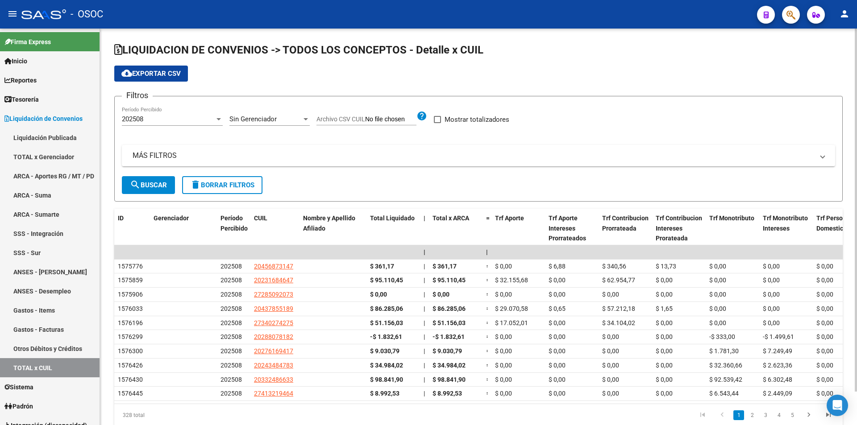
click at [462, 196] on form "Filtros 202508 Período Percibido Sin Gerenciador Seleccionar Gerenciador Archiv…" at bounding box center [478, 149] width 728 height 106
click at [460, 213] on datatable-header-cell "Total x ARCA" at bounding box center [456, 228] width 54 height 39
click at [459, 220] on span "Total x ARCA" at bounding box center [451, 218] width 37 height 7
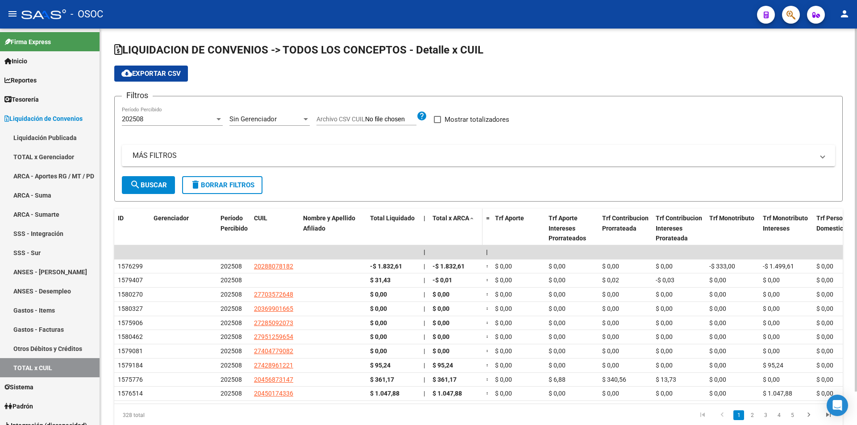
click at [460, 219] on span "Total x ARCA" at bounding box center [451, 218] width 37 height 7
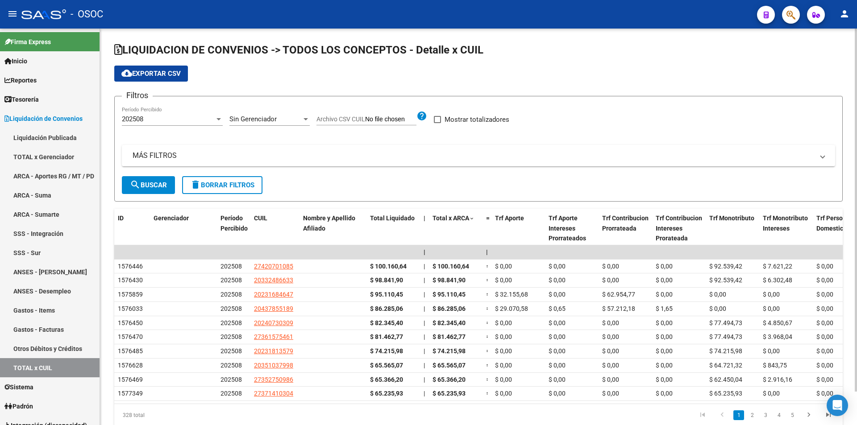
click at [490, 182] on form "Filtros 202508 Período Percibido Sin Gerenciador Seleccionar Gerenciador Archiv…" at bounding box center [478, 149] width 728 height 106
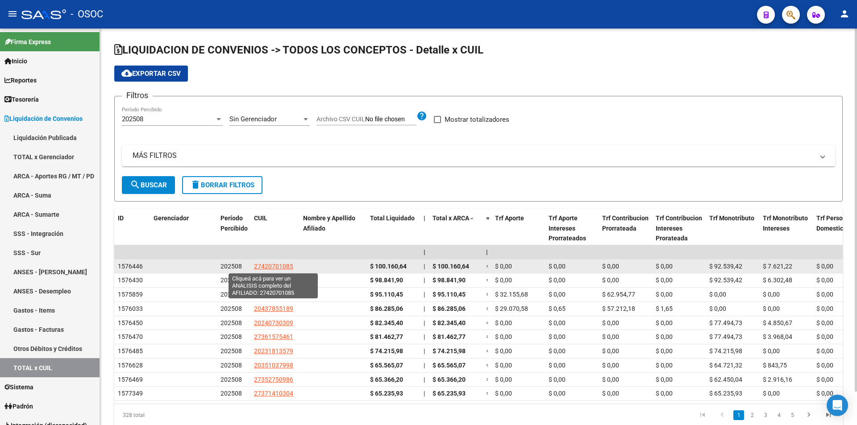
click at [289, 264] on span "27420701085" at bounding box center [273, 266] width 39 height 7
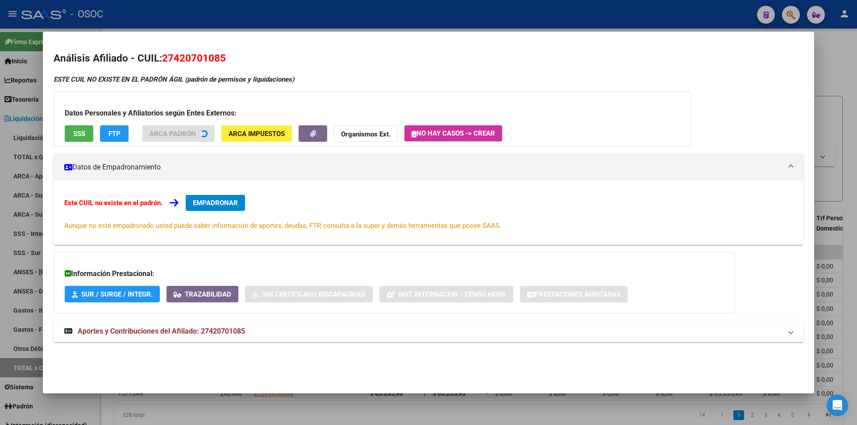
click at [112, 133] on span "FTP" at bounding box center [114, 134] width 12 height 8
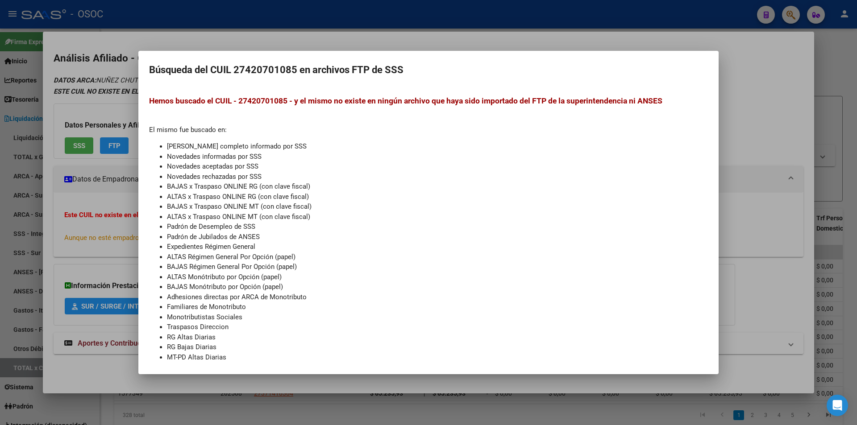
click at [754, 273] on div at bounding box center [428, 212] width 857 height 425
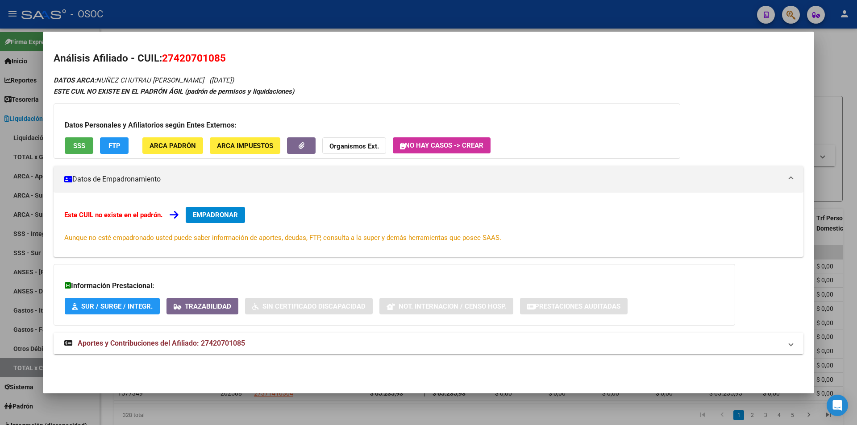
click at [393, 343] on mat-panel-title "Aportes y Contribuciones del Afiliado: 27420701085" at bounding box center [423, 343] width 718 height 11
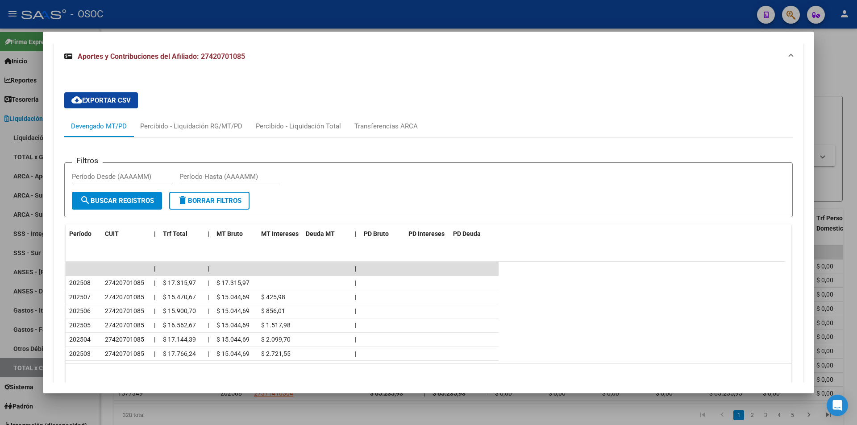
scroll to position [336, 0]
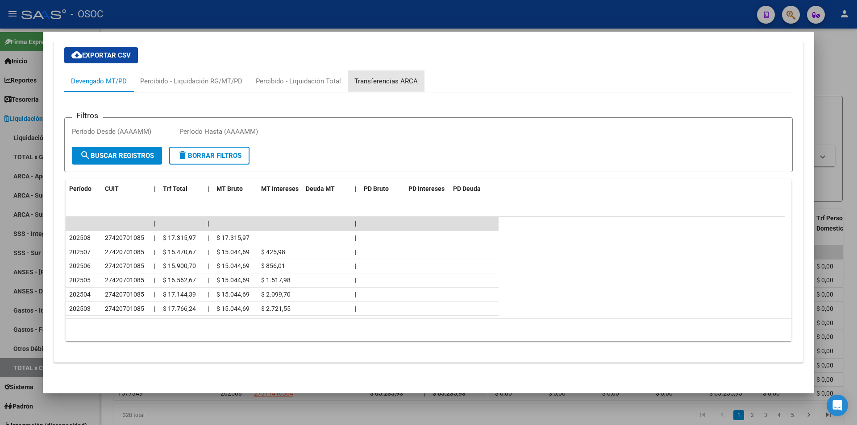
click at [420, 72] on div "Transferencias ARCA" at bounding box center [386, 81] width 77 height 21
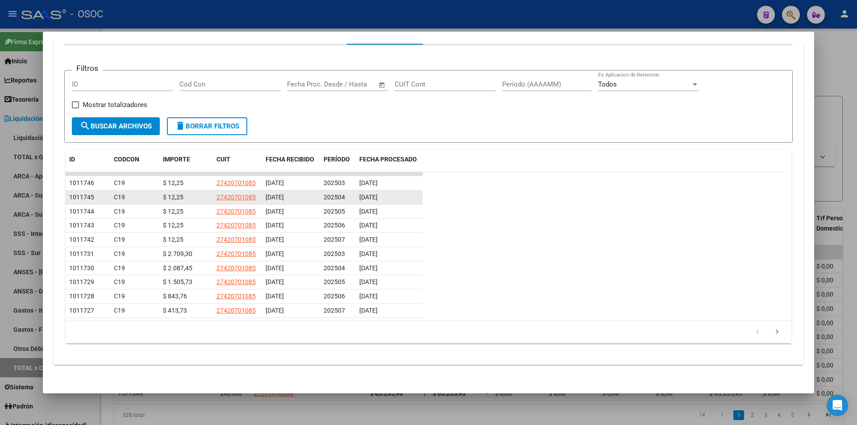
scroll to position [385, 0]
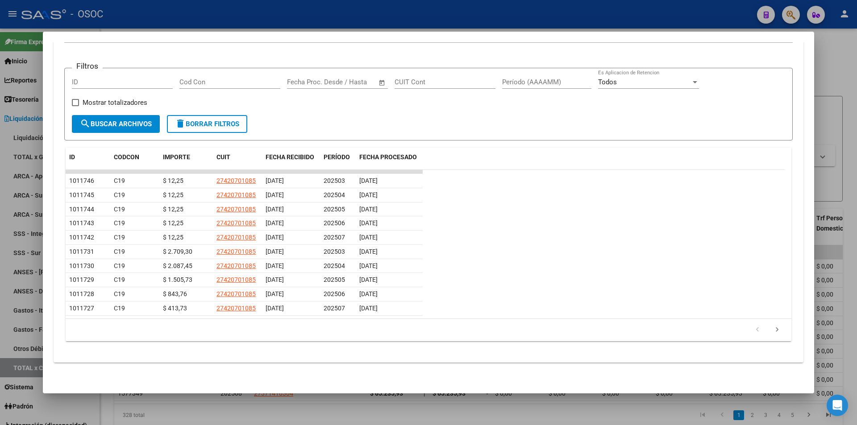
click at [456, 424] on div at bounding box center [428, 212] width 857 height 425
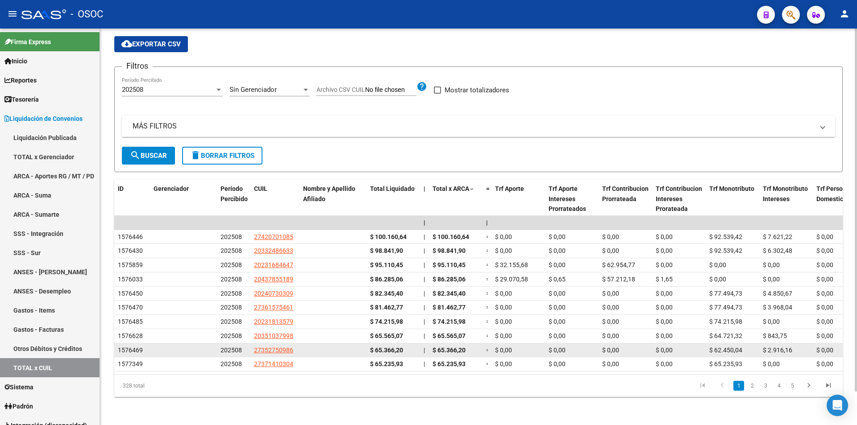
scroll to position [37, 0]
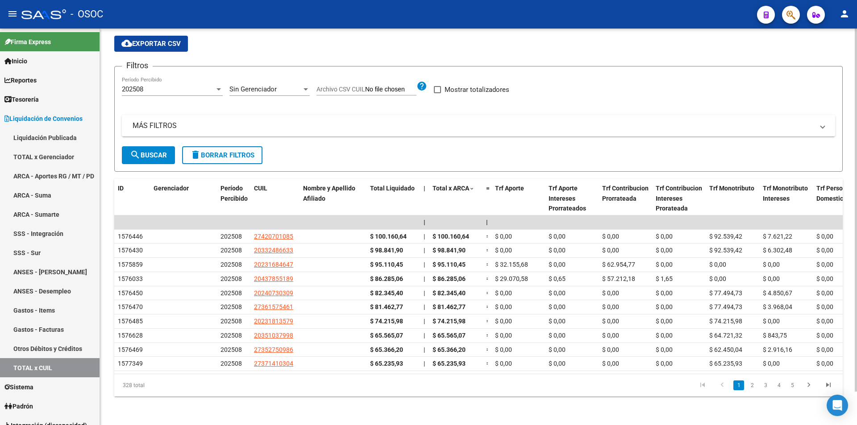
click at [759, 385] on li "3" at bounding box center [765, 385] width 13 height 15
click at [763, 385] on link "3" at bounding box center [765, 386] width 11 height 10
click at [783, 386] on link "4" at bounding box center [779, 386] width 11 height 10
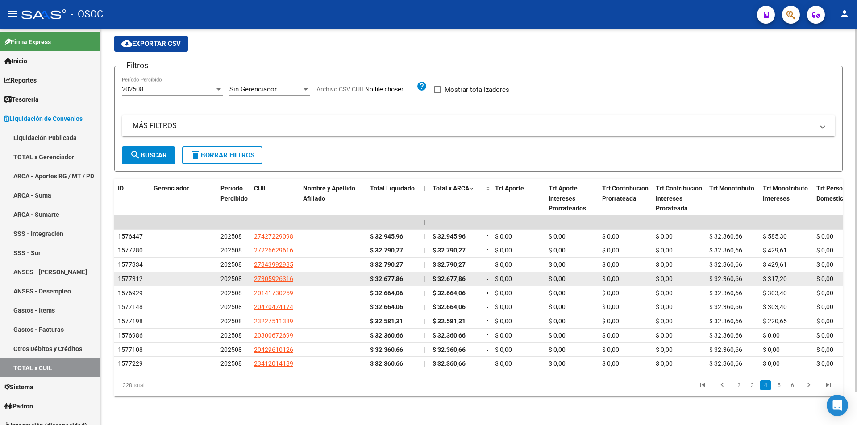
click at [279, 274] on app-link-go-to "27305926316" at bounding box center [273, 279] width 39 height 10
click at [282, 275] on span "27305926316" at bounding box center [273, 278] width 39 height 7
copy span "27305926316"
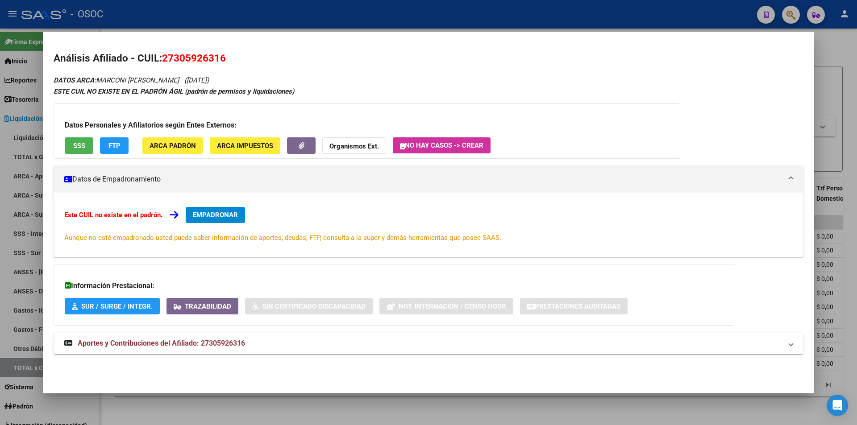
click at [119, 144] on span "FTP" at bounding box center [114, 146] width 12 height 8
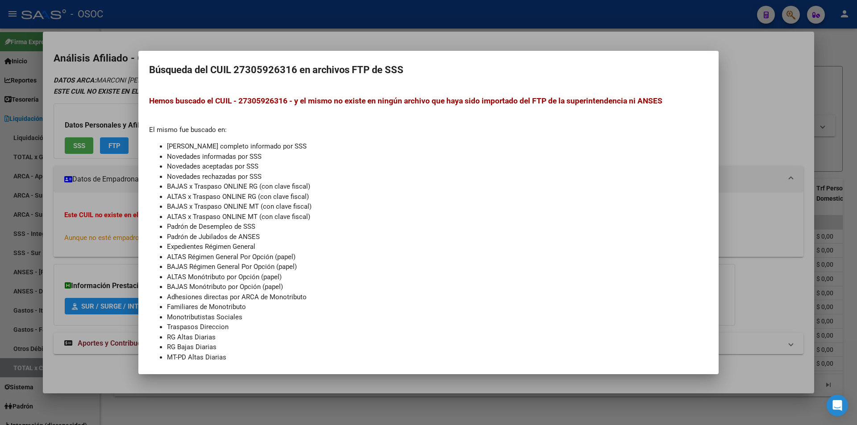
click at [719, 258] on div at bounding box center [428, 212] width 857 height 425
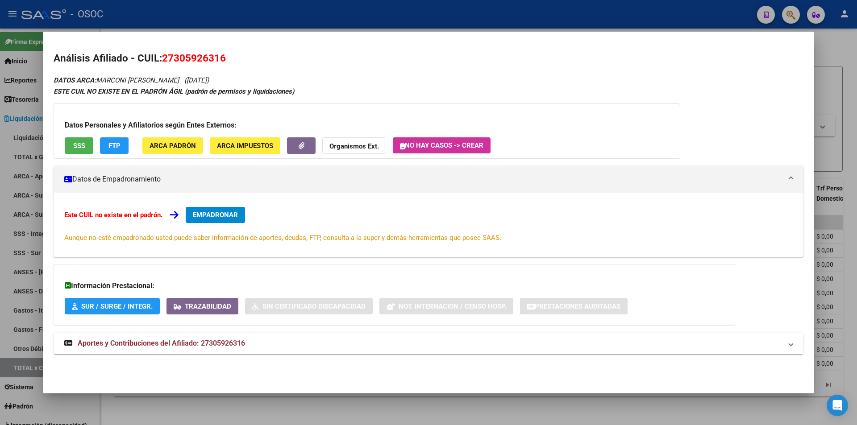
click at [591, 350] on mat-expansion-panel-header "Aportes y Contribuciones del Afiliado: 27305926316" at bounding box center [429, 343] width 750 height 21
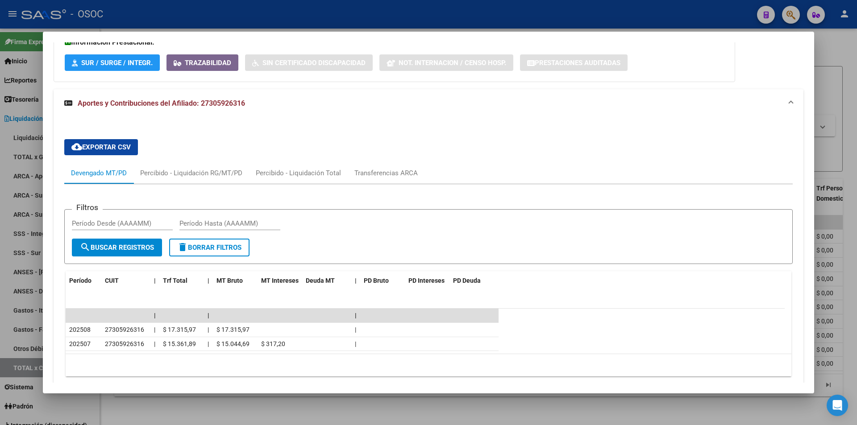
scroll to position [279, 0]
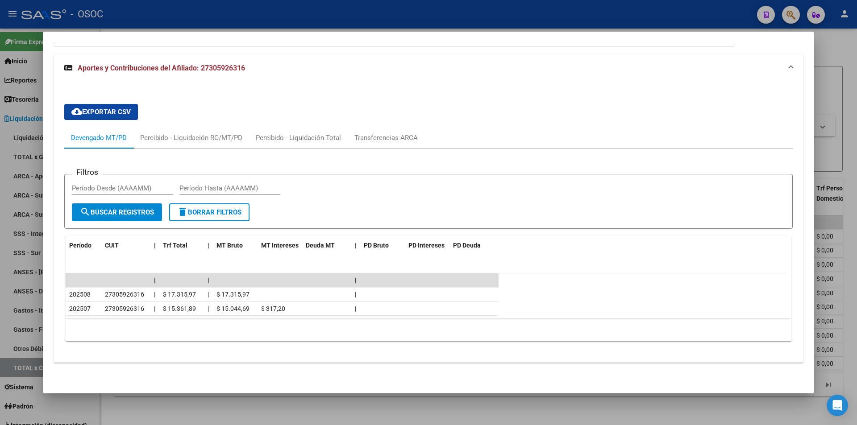
click at [502, 402] on div at bounding box center [428, 212] width 857 height 425
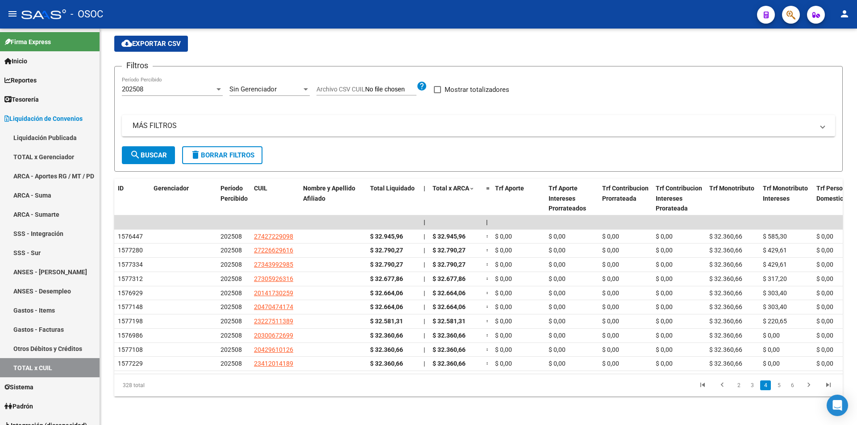
click at [502, 402] on div "LIQUIDACION DE CONVENIOS -> TODOS LOS CONCEPTOS - Detalle x CUIL cloud_download…" at bounding box center [478, 212] width 757 height 427
click at [502, 400] on div "LIQUIDACION DE CONVENIOS -> TODOS LOS CONCEPTOS - Detalle x CUIL cloud_download…" at bounding box center [478, 212] width 757 height 427
click at [503, 400] on div "LIQUIDACION DE CONVENIOS -> TODOS LOS CONCEPTOS - Detalle x CUIL cloud_download…" at bounding box center [478, 212] width 757 height 427
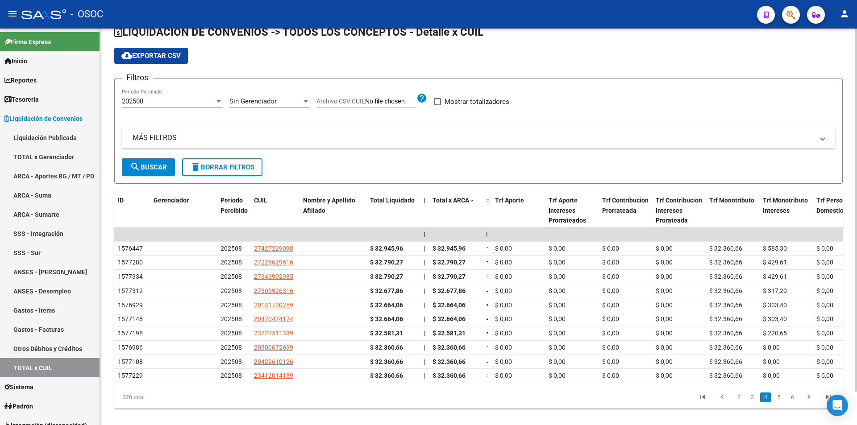
scroll to position [0, 0]
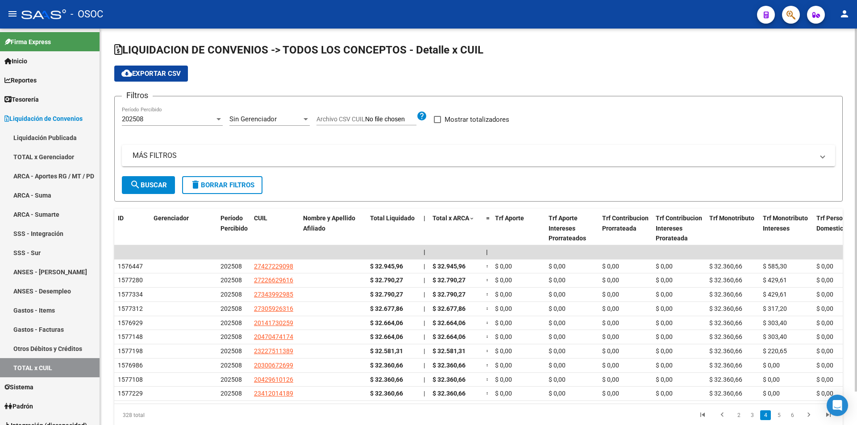
click at [212, 124] on div "202508 Período Percibido" at bounding box center [172, 116] width 101 height 19
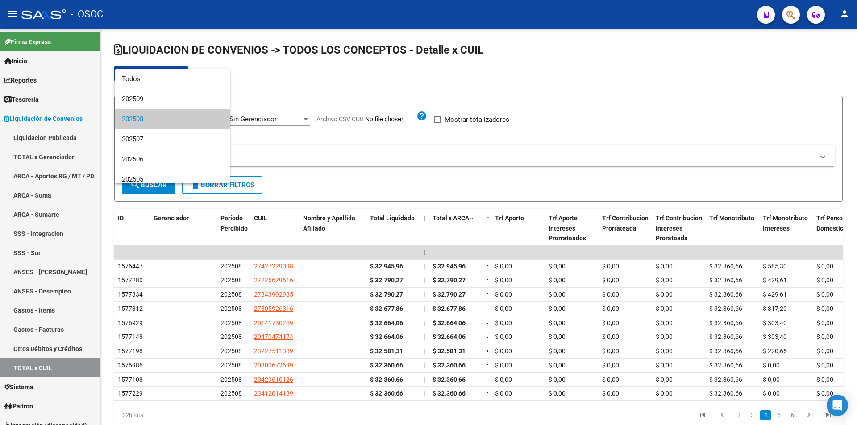
click at [212, 122] on span "202508" at bounding box center [172, 119] width 101 height 20
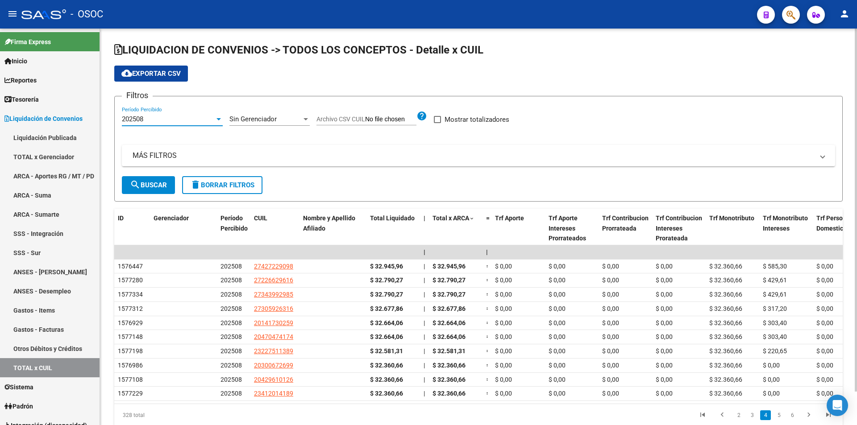
click at [163, 179] on button "search Buscar" at bounding box center [148, 185] width 53 height 18
click at [279, 116] on div "Sin Gerenciador" at bounding box center [265, 119] width 72 height 8
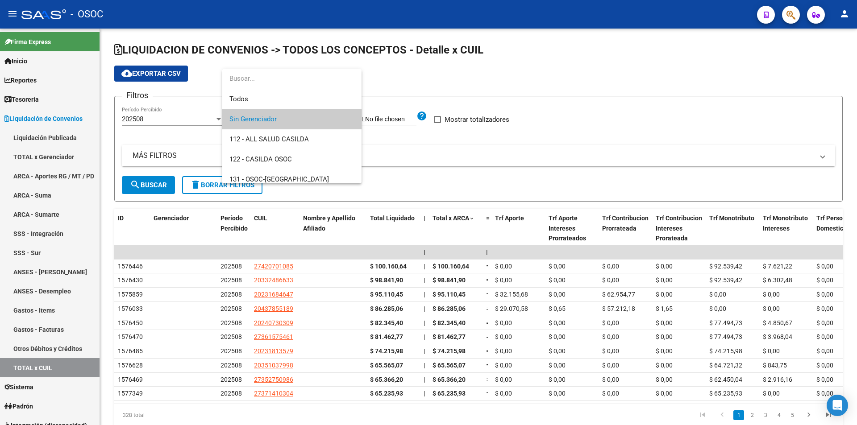
click at [281, 116] on span "Sin Gerenciador" at bounding box center [291, 119] width 125 height 20
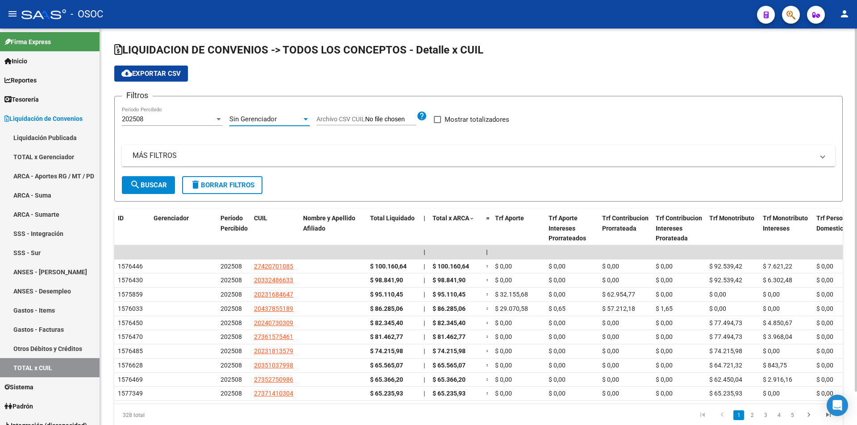
click at [153, 190] on button "search Buscar" at bounding box center [148, 185] width 53 height 18
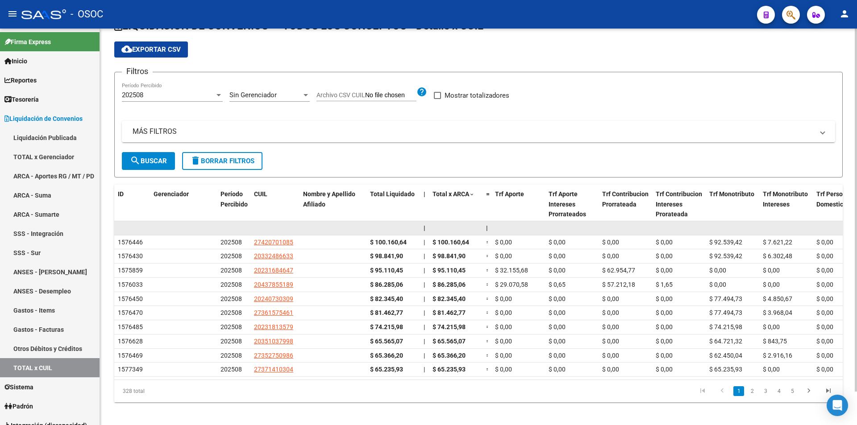
scroll to position [37, 0]
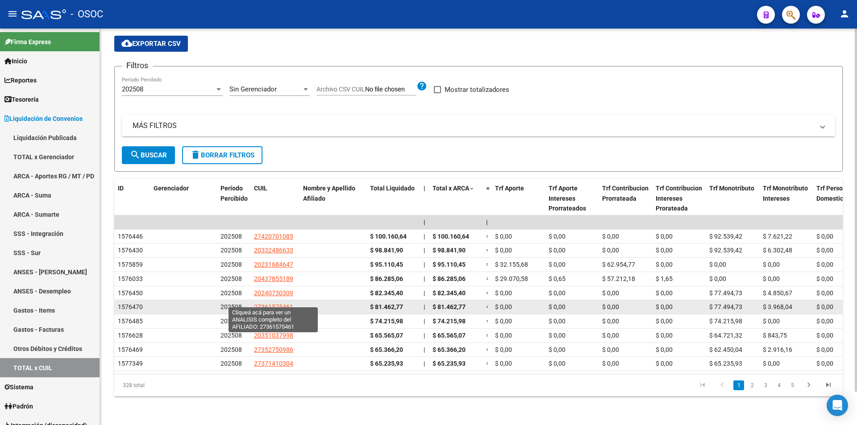
click at [281, 304] on span "27361575461" at bounding box center [273, 307] width 39 height 7
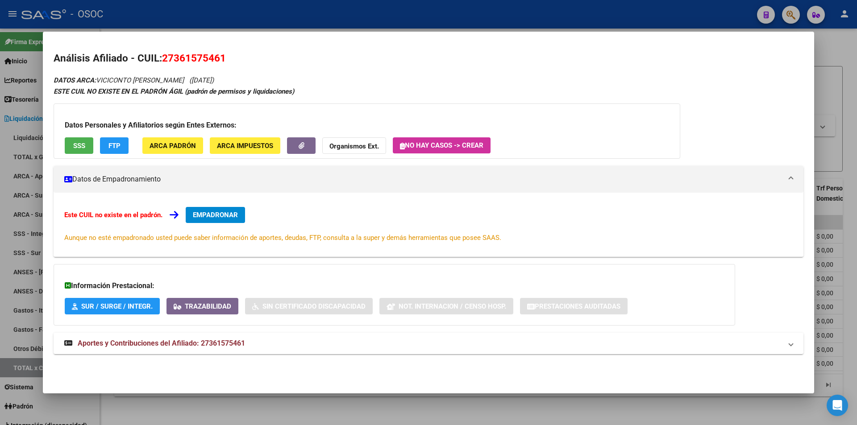
click at [115, 137] on button "FTP" at bounding box center [114, 145] width 29 height 17
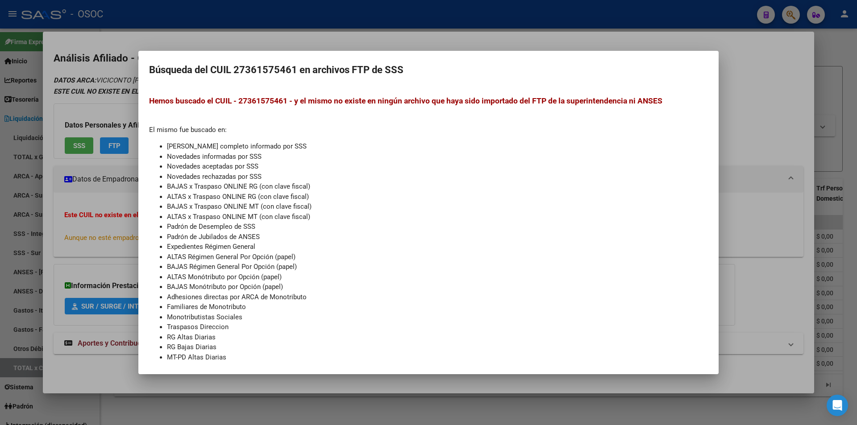
click at [762, 55] on div at bounding box center [428, 212] width 857 height 425
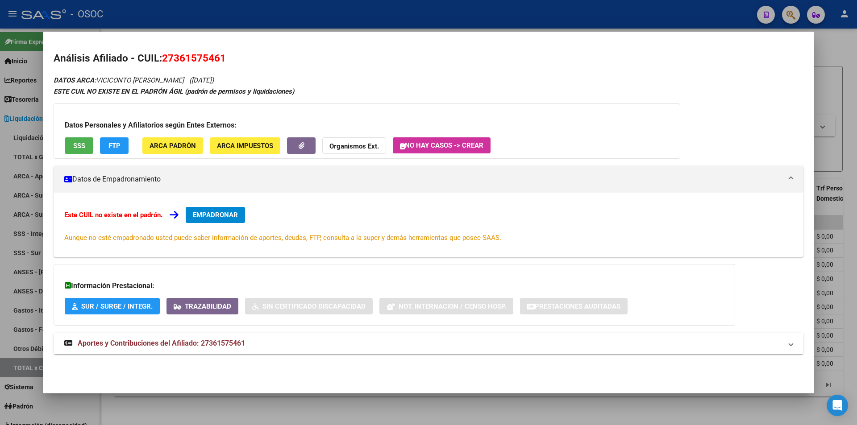
click at [393, 337] on mat-expansion-panel-header "Aportes y Contribuciones del Afiliado: 27361575461" at bounding box center [429, 343] width 750 height 21
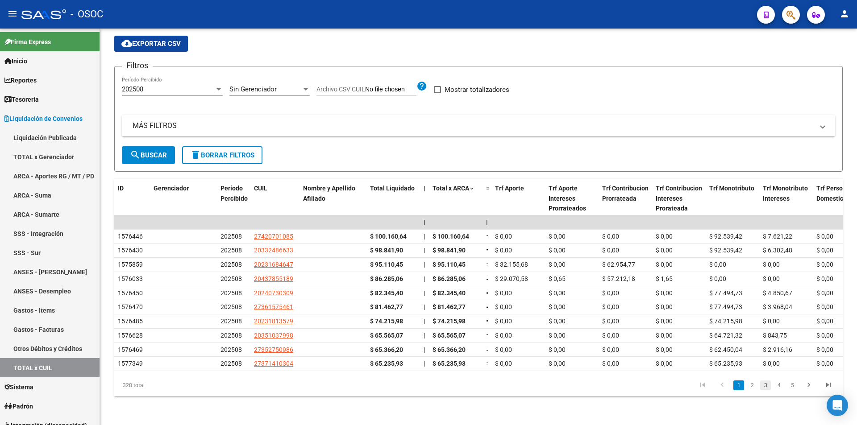
click at [769, 390] on link "3" at bounding box center [765, 386] width 11 height 10
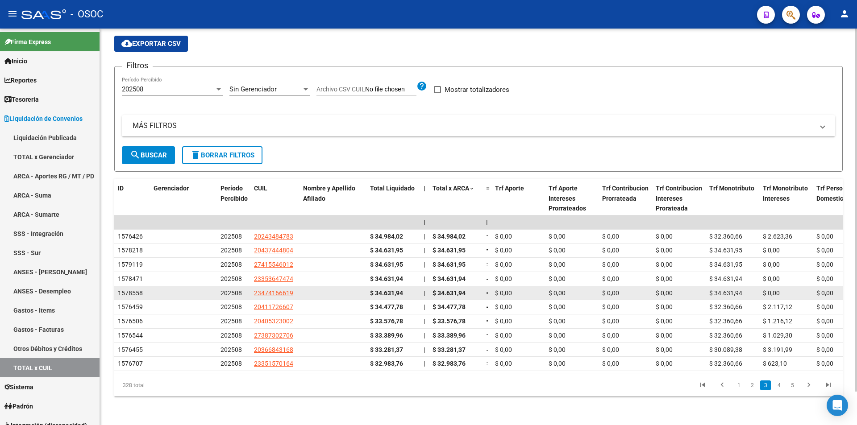
click at [266, 290] on span "23474166619" at bounding box center [273, 293] width 39 height 7
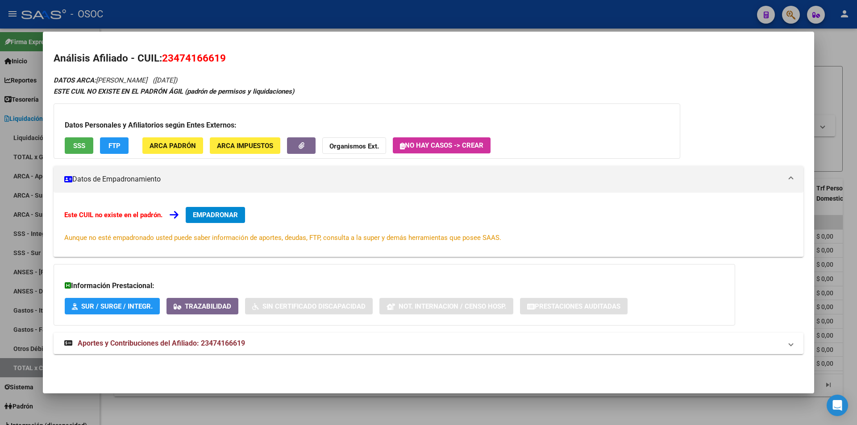
click at [234, 29] on div at bounding box center [428, 212] width 857 height 425
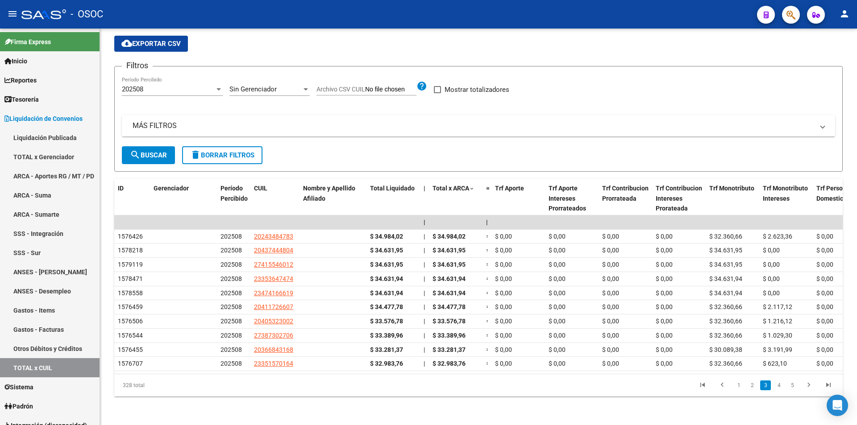
click at [241, 17] on div "- OSOC" at bounding box center [385, 14] width 728 height 20
click at [462, 141] on form "Filtros 202508 Período Percibido Sin Gerenciador Seleccionar Gerenciador Archiv…" at bounding box center [478, 119] width 728 height 106
click at [795, 390] on link "5" at bounding box center [792, 386] width 11 height 10
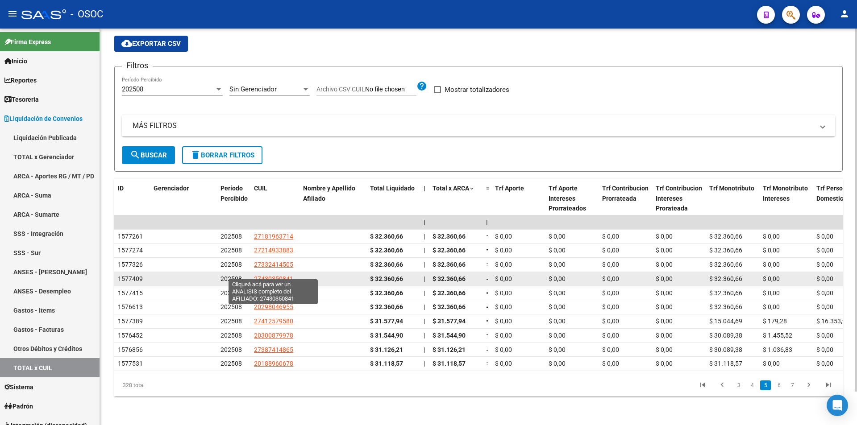
click at [273, 275] on span "27430350841" at bounding box center [273, 278] width 39 height 7
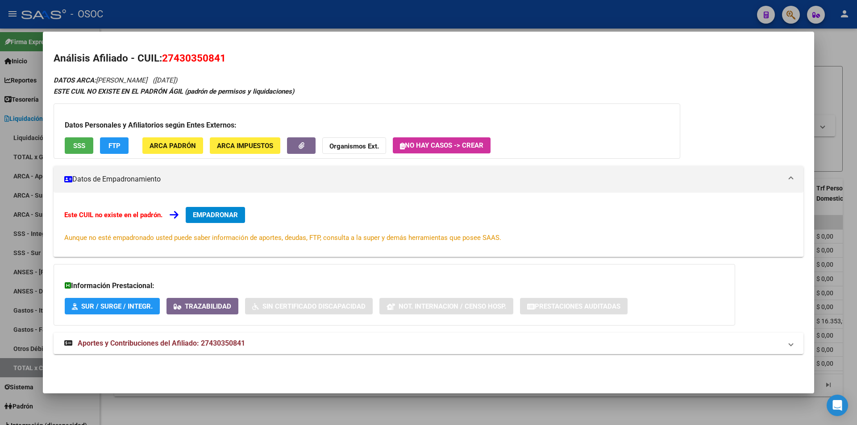
click at [100, 135] on div "Datos Personales y Afiliatorios según Entes Externos: SSS FTP ARCA Padrón ARCA …" at bounding box center [367, 131] width 627 height 55
click at [121, 148] on button "FTP" at bounding box center [114, 145] width 29 height 17
click at [253, 335] on mat-expansion-panel-header "Aportes y Contribuciones del Afiliado: 27430350841" at bounding box center [429, 343] width 750 height 21
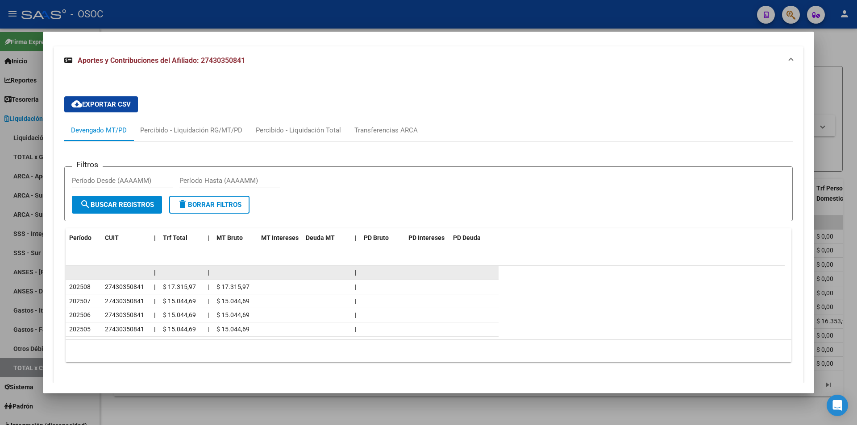
scroll to position [308, 0]
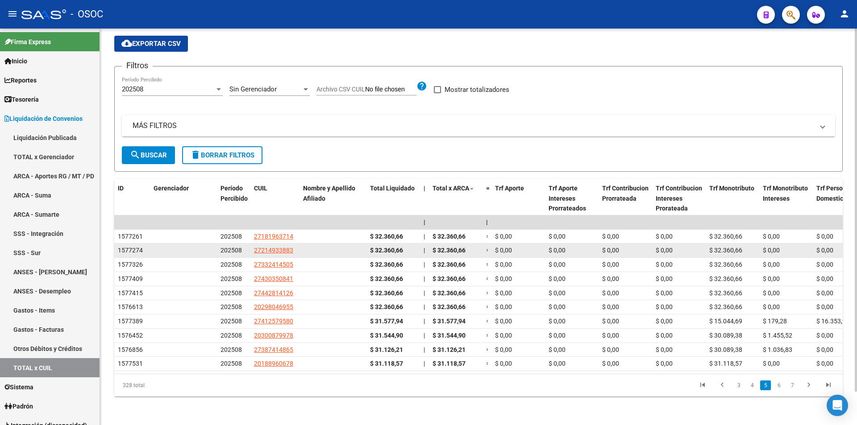
click at [283, 244] on datatable-body-cell "27214933883" at bounding box center [274, 251] width 49 height 14
click at [287, 247] on span "27214933883" at bounding box center [273, 250] width 39 height 7
type textarea "27214933883"
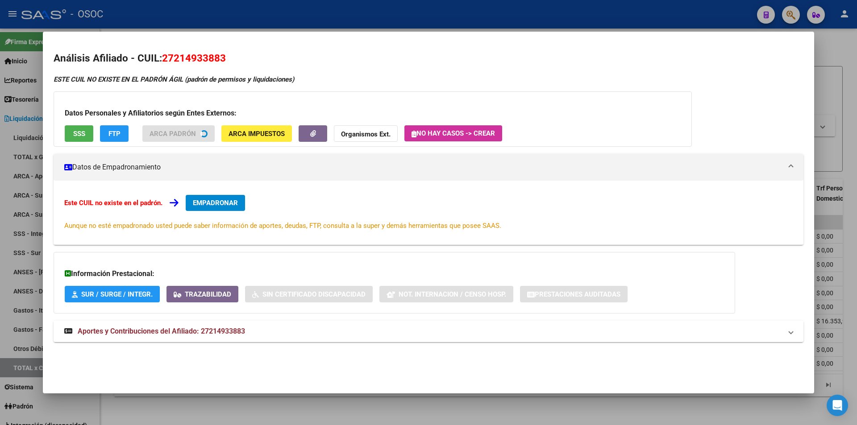
click at [160, 324] on div "ESTE CUIL NO EXISTE EN EL PADRÓN ÁGIL (padrón de permisos y liquidaciones) Dato…" at bounding box center [429, 214] width 750 height 278
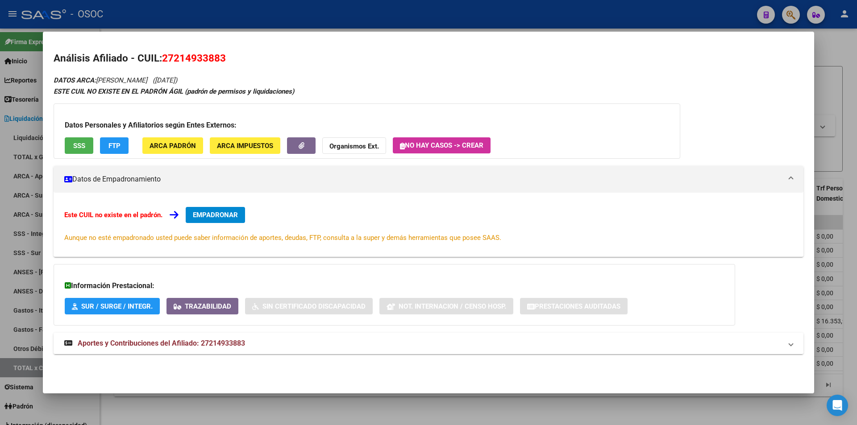
click at [172, 333] on mat-expansion-panel-header "Aportes y Contribuciones del Afiliado: 27214933883" at bounding box center [429, 343] width 750 height 21
click at [113, 152] on button "FTP" at bounding box center [114, 145] width 29 height 17
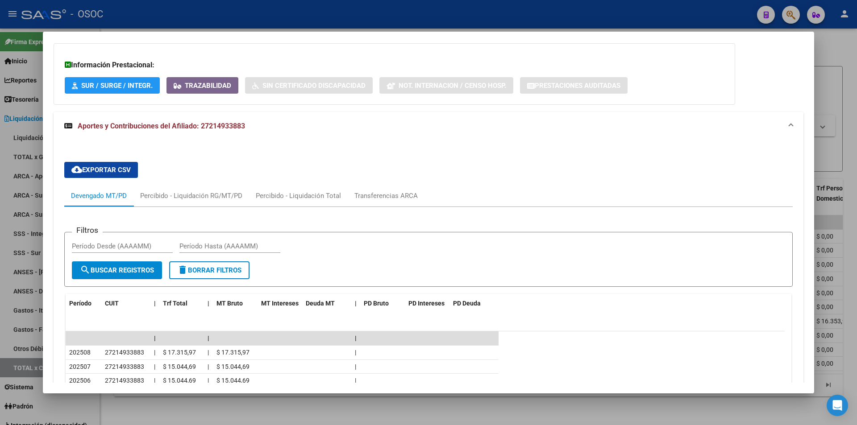
scroll to position [322, 0]
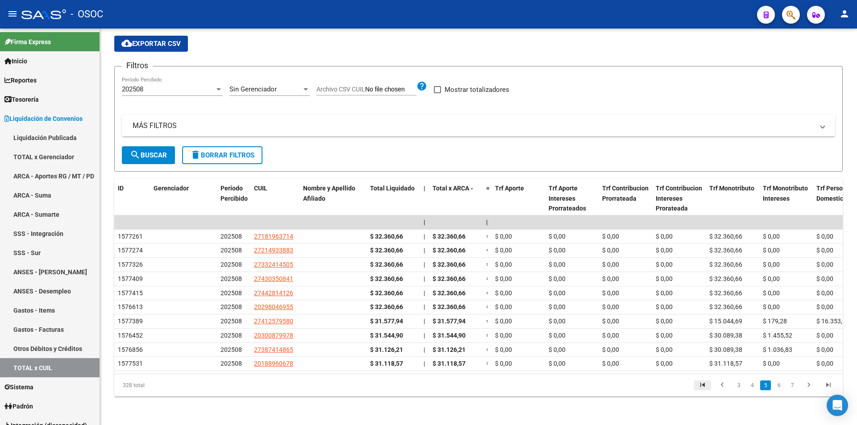
click at [703, 388] on icon "go to first page" at bounding box center [703, 386] width 12 height 11
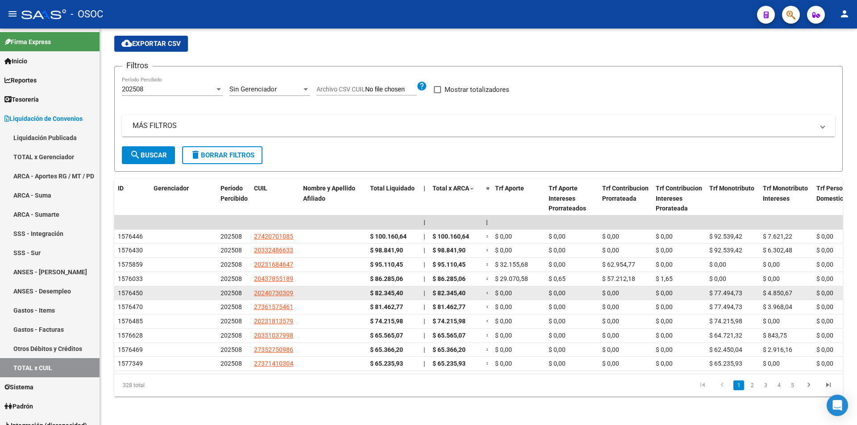
click at [488, 287] on datatable-body-cell "=" at bounding box center [487, 294] width 9 height 14
click at [453, 288] on div "$ 82.345,40" at bounding box center [456, 293] width 46 height 10
click at [453, 290] on span "$ 82.345,40" at bounding box center [449, 293] width 33 height 7
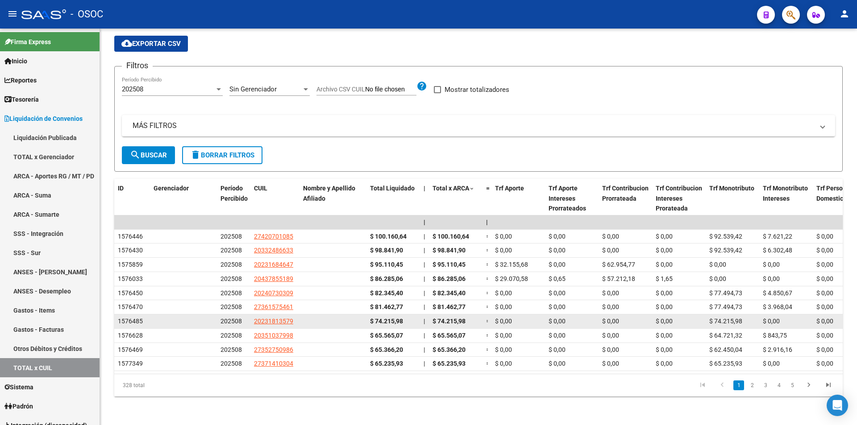
click at [402, 316] on div "$ 74.215,98" at bounding box center [393, 321] width 46 height 10
click at [402, 318] on span "$ 74.215,98" at bounding box center [386, 321] width 33 height 7
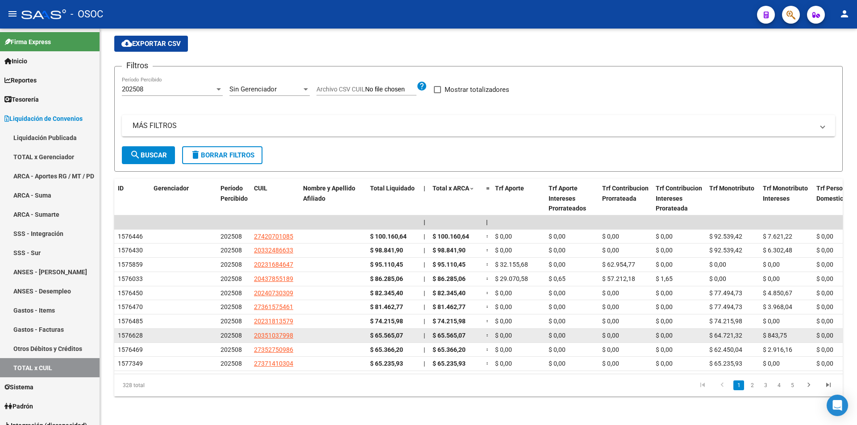
click at [427, 329] on datatable-body-cell "|" at bounding box center [424, 336] width 9 height 14
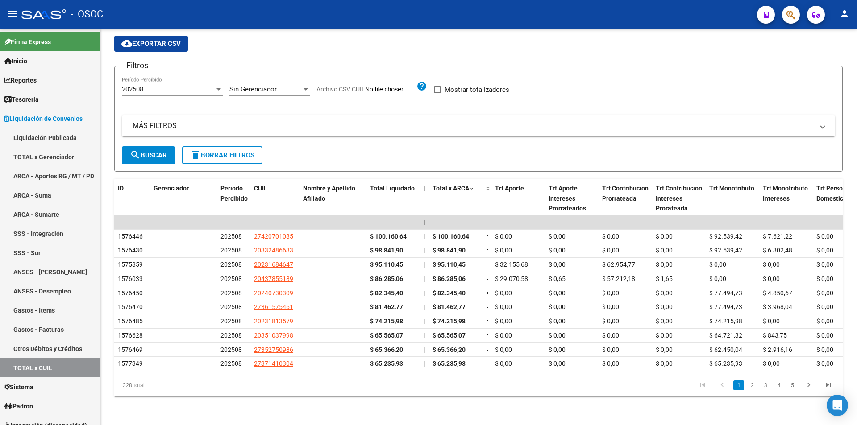
click at [821, 391] on li at bounding box center [829, 385] width 20 height 15
click at [830, 384] on icon "go to last page" at bounding box center [829, 386] width 12 height 11
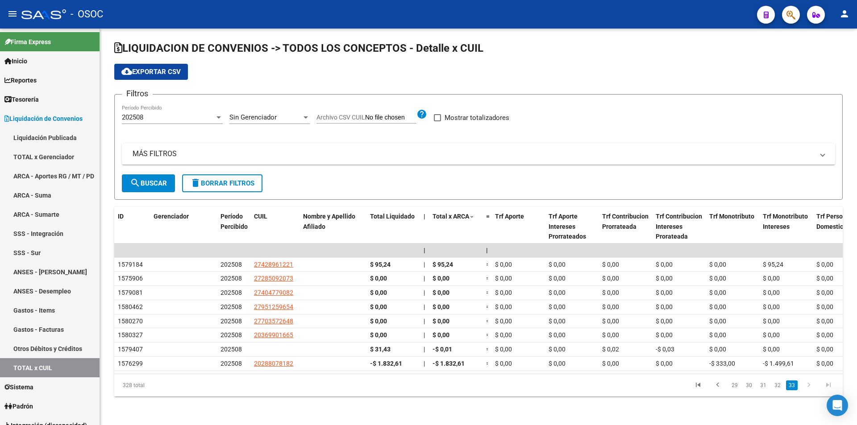
scroll to position [8, 0]
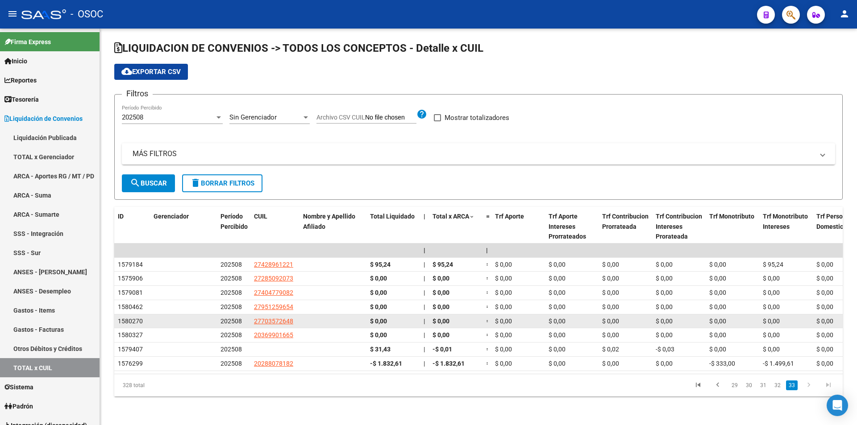
click at [467, 315] on datatable-body-cell "$ 0,00" at bounding box center [456, 322] width 54 height 14
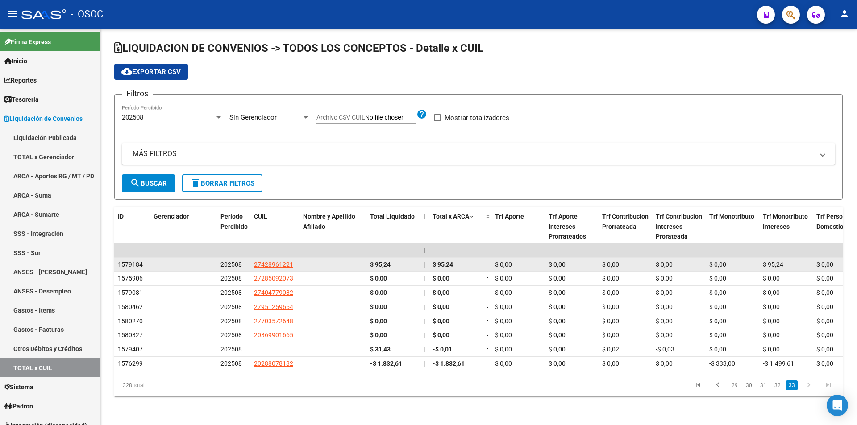
click at [266, 263] on datatable-body-cell "27428961221" at bounding box center [274, 265] width 49 height 14
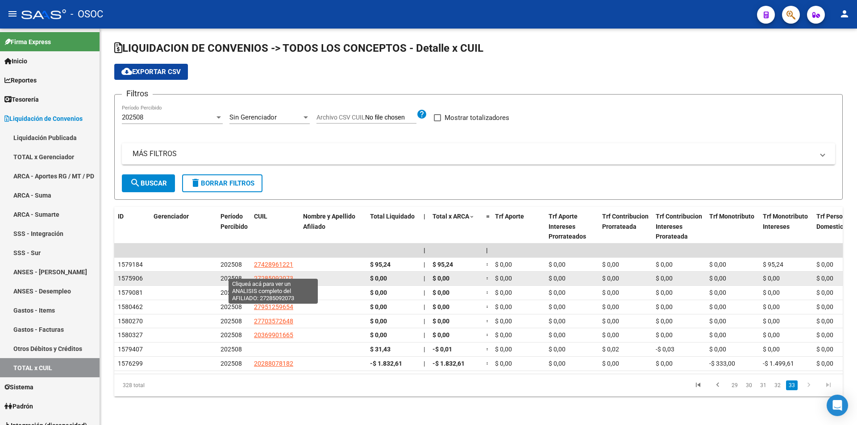
click at [268, 275] on span "27285092073" at bounding box center [273, 278] width 39 height 7
type textarea "27285092073"
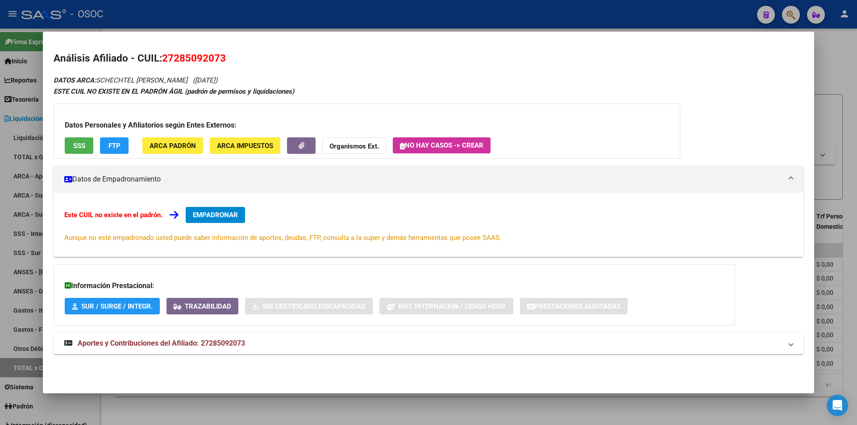
drag, startPoint x: 255, startPoint y: 348, endPoint x: 256, endPoint y: 342, distance: 6.0
click at [255, 347] on mat-panel-title "Aportes y Contribuciones del Afiliado: 27285092073" at bounding box center [423, 343] width 718 height 11
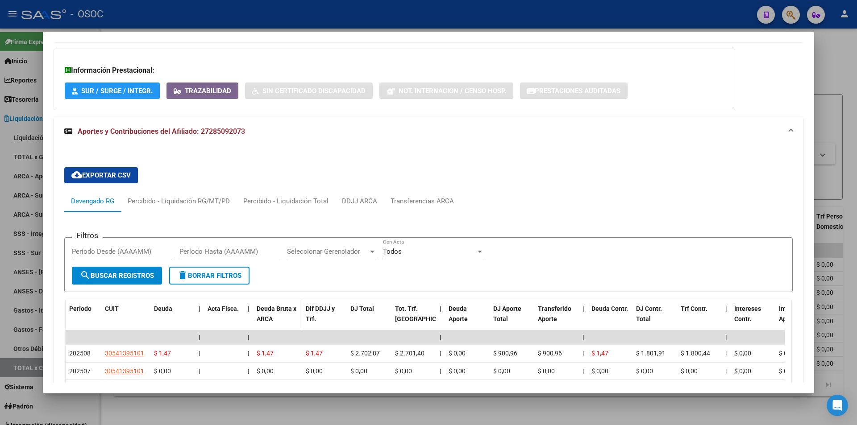
scroll to position [342, 0]
